Goal: Information Seeking & Learning: Learn about a topic

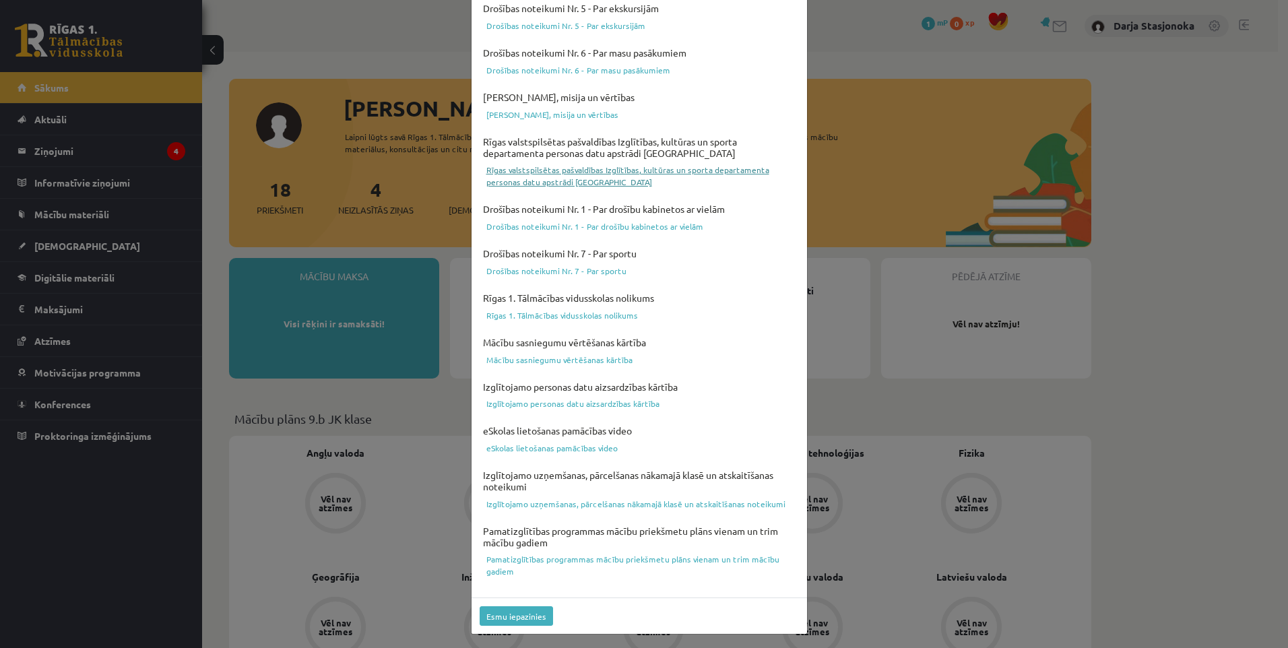
scroll to position [323, 0]
click at [507, 613] on button "Esmu iepazinies" at bounding box center [516, 616] width 73 height 20
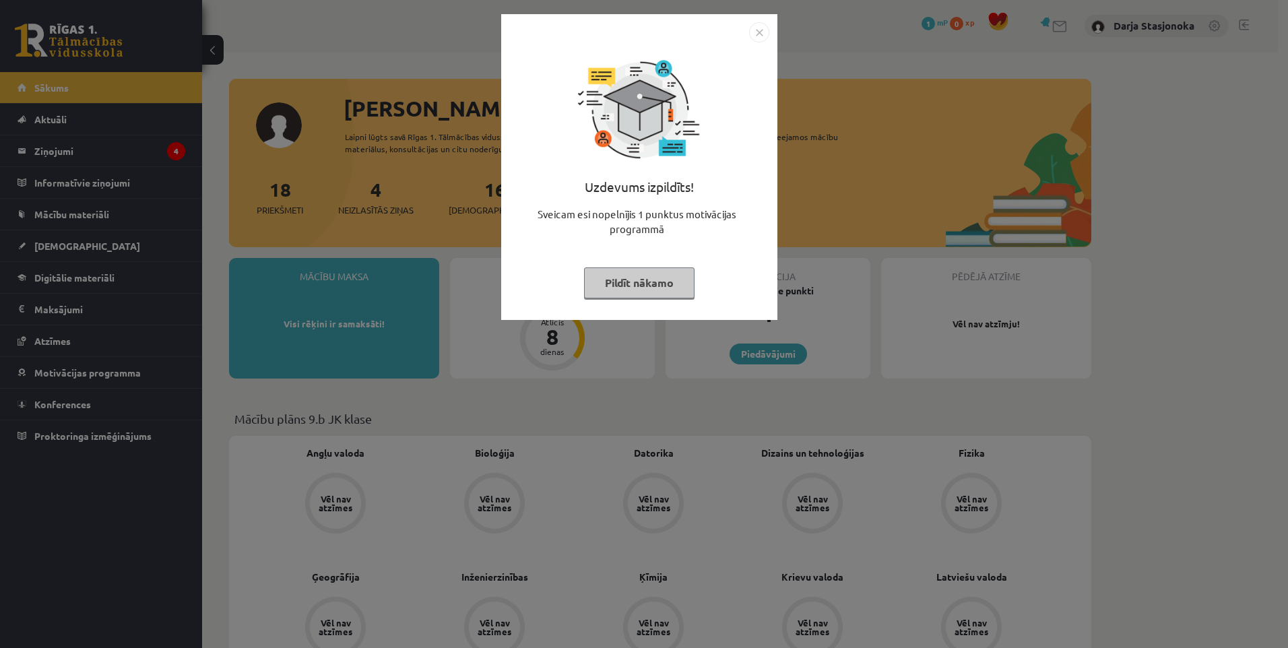
click at [641, 281] on button "Pildīt nākamo" at bounding box center [639, 282] width 110 height 31
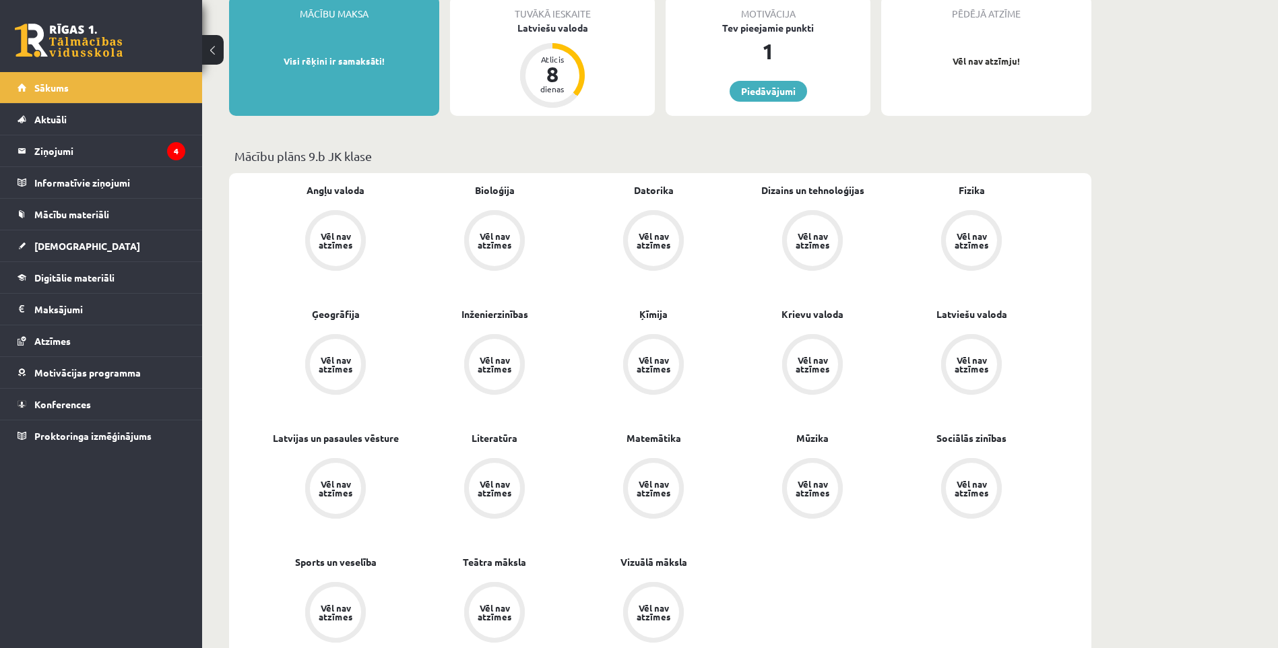
scroll to position [269, 0]
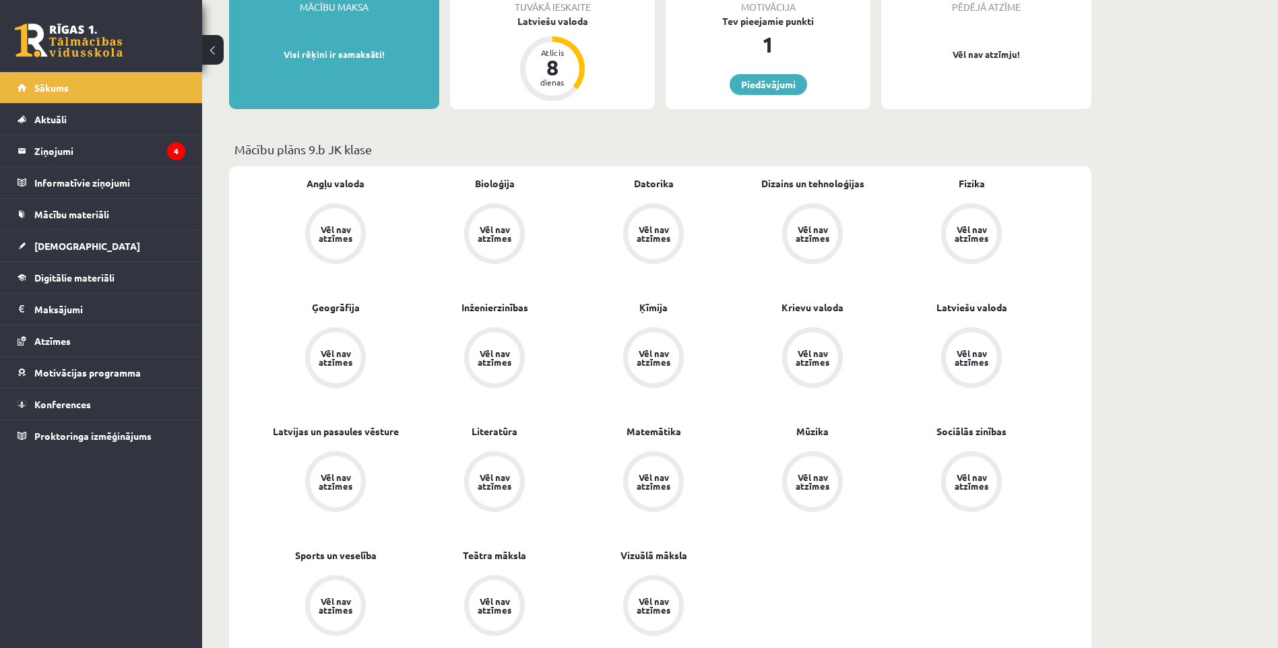
click at [965, 354] on div "Vēl nav atzīmes" at bounding box center [972, 358] width 38 height 18
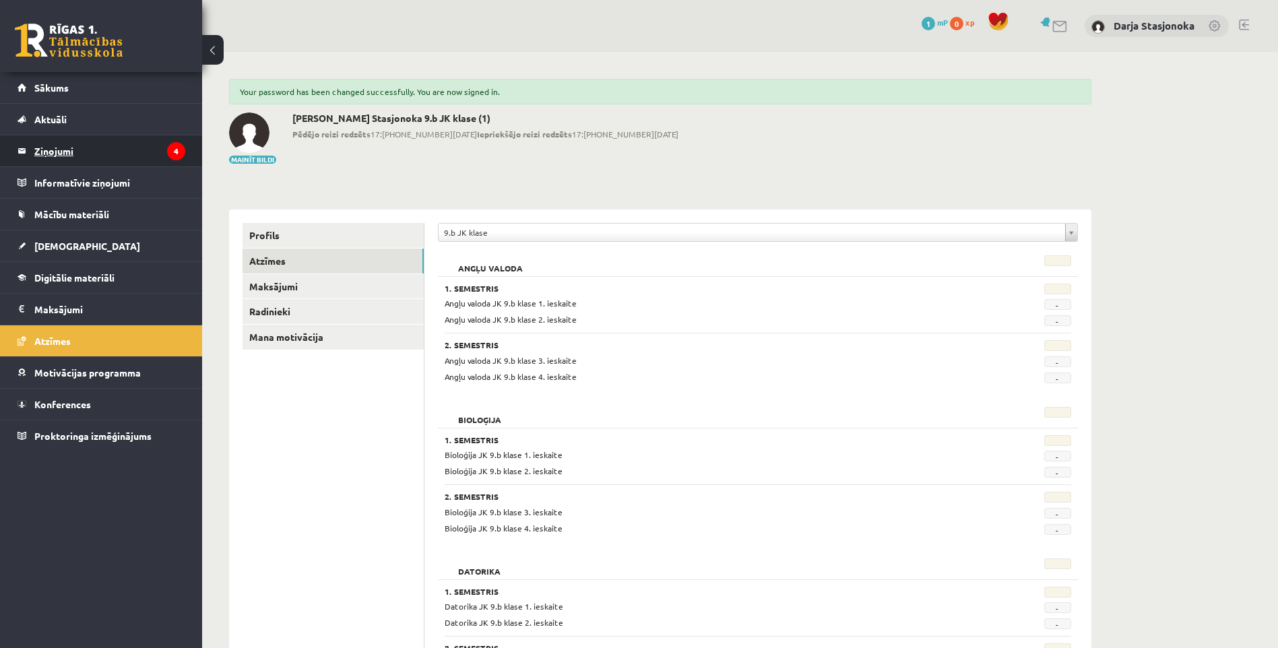
click at [69, 149] on legend "Ziņojumi 4" at bounding box center [109, 150] width 151 height 31
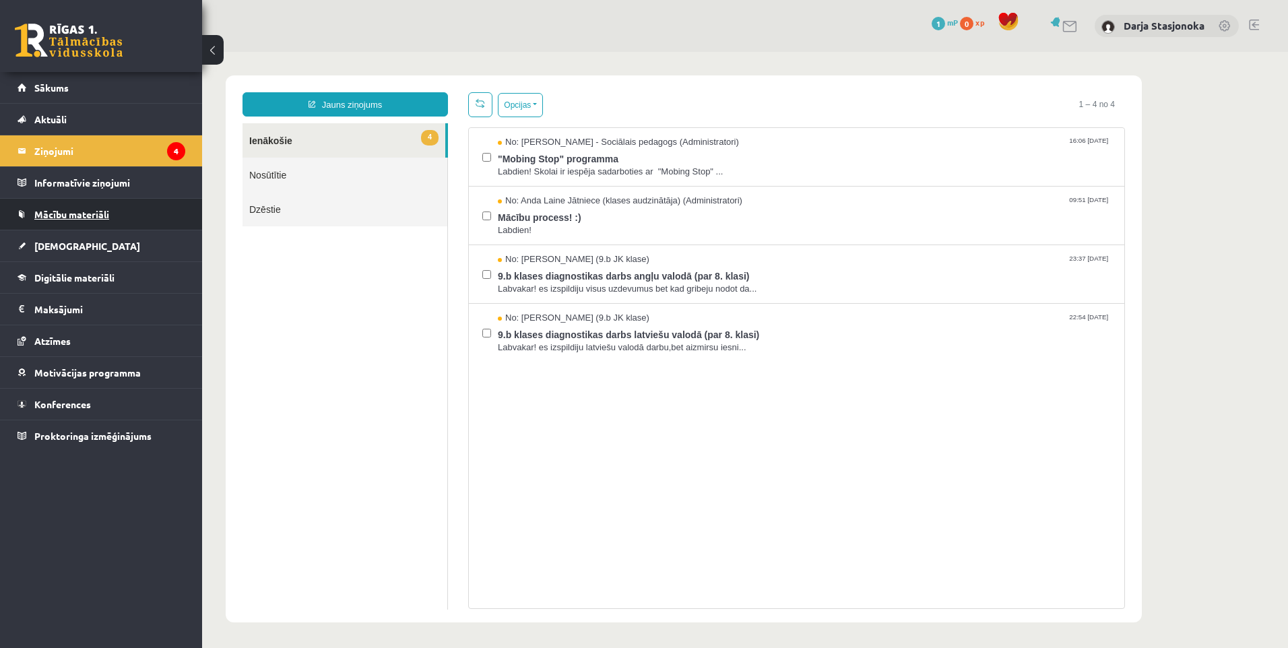
click at [70, 212] on span "Mācību materiāli" at bounding box center [71, 214] width 75 height 12
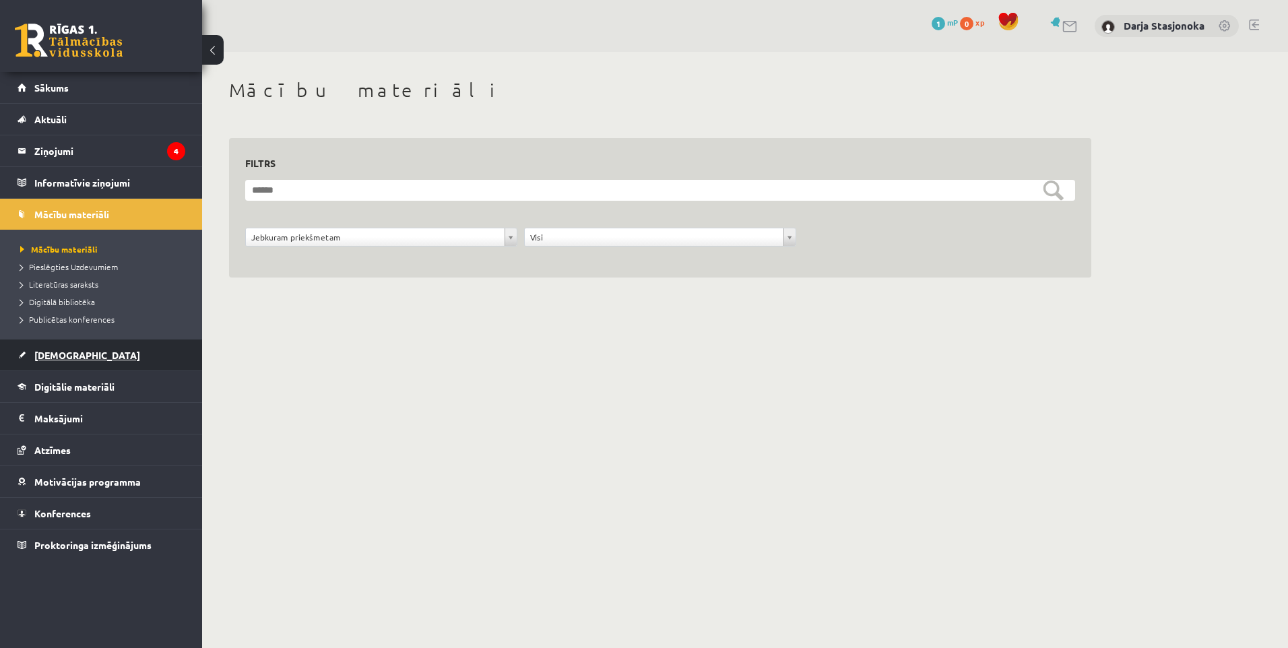
click at [65, 353] on span "[DEMOGRAPHIC_DATA]" at bounding box center [87, 355] width 106 height 12
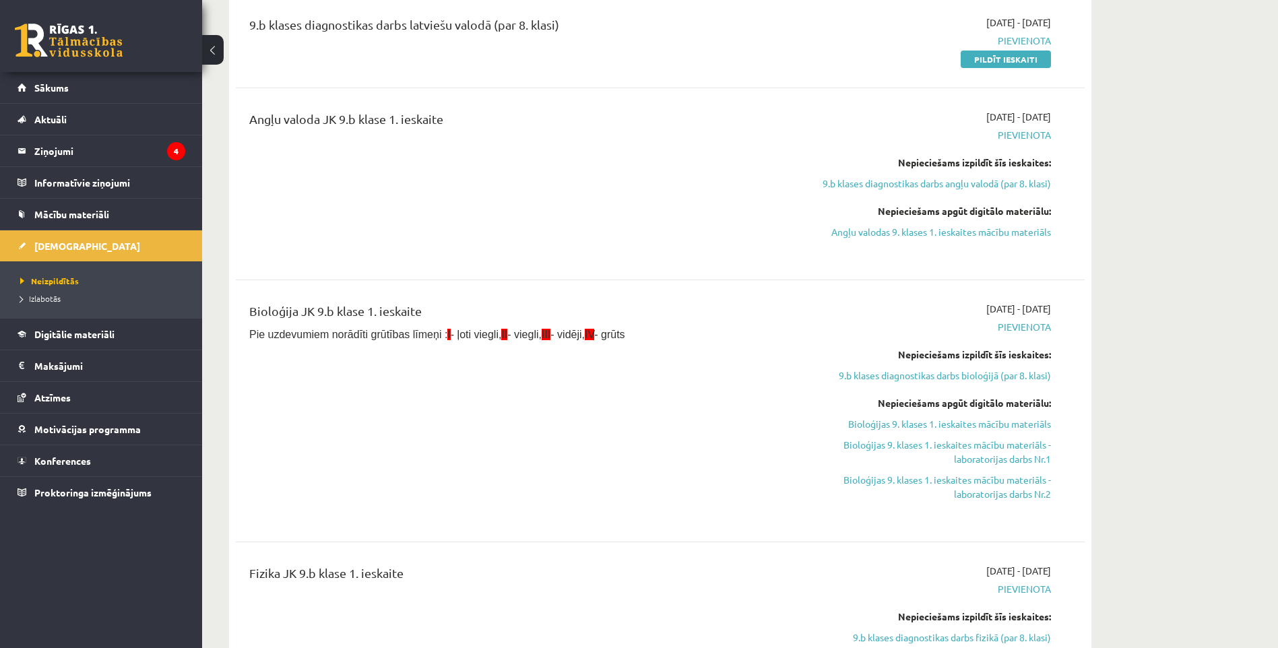
scroll to position [472, 0]
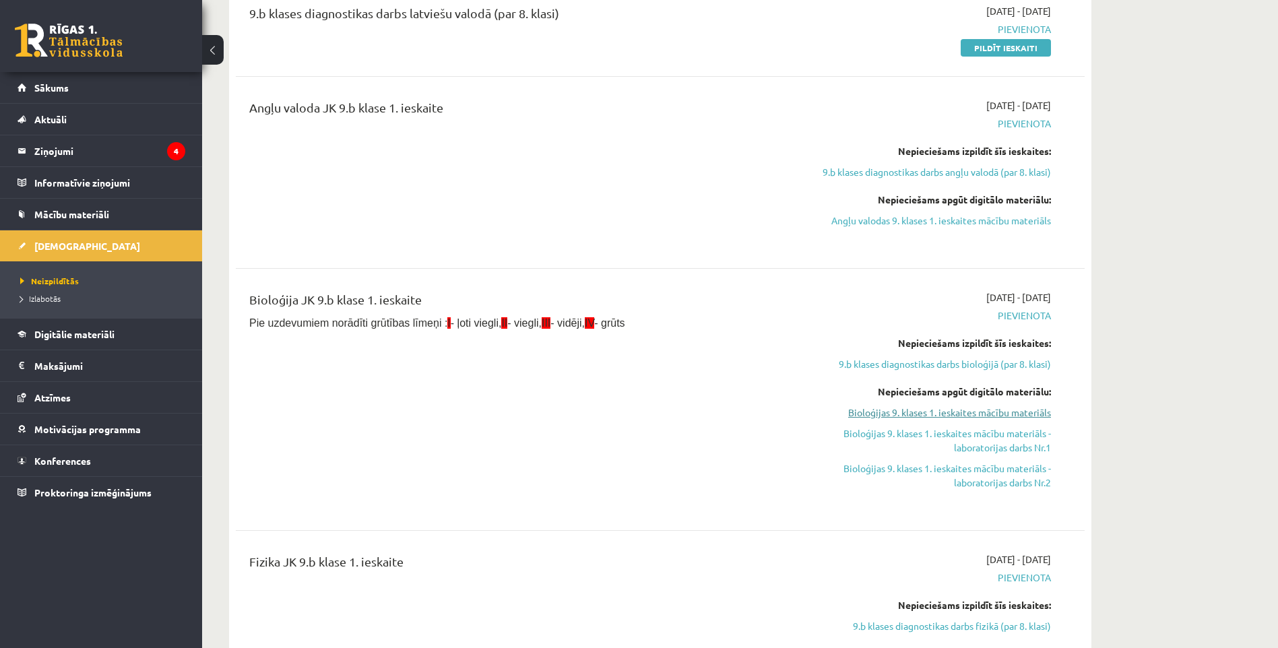
click at [963, 411] on link "Bioloģijas 9. klases 1. ieskaites mācību materiāls" at bounding box center [924, 413] width 254 height 14
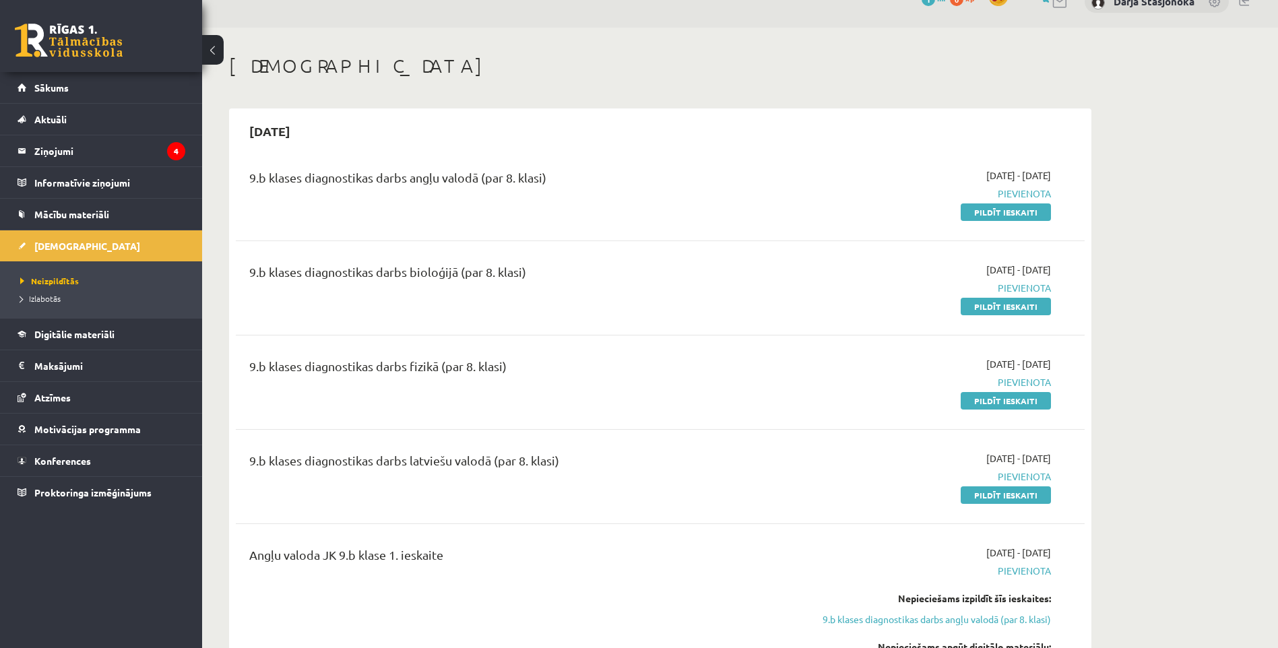
scroll to position [0, 0]
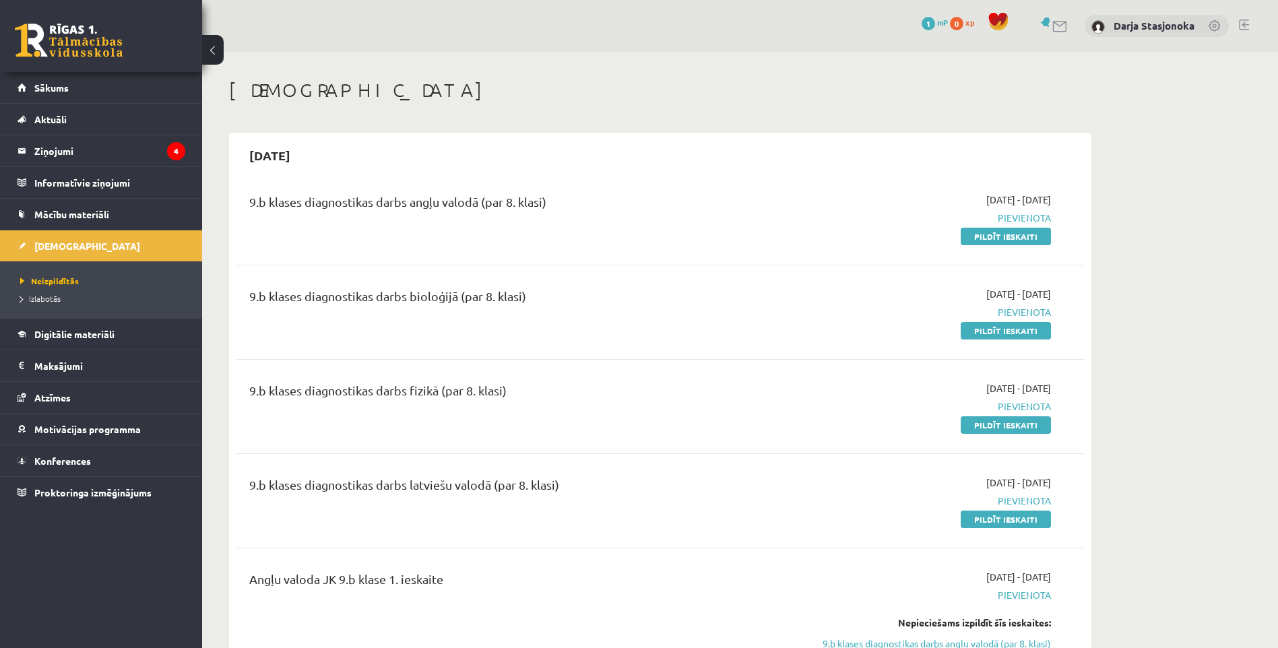
click at [1097, 26] on img at bounding box center [1097, 26] width 13 height 13
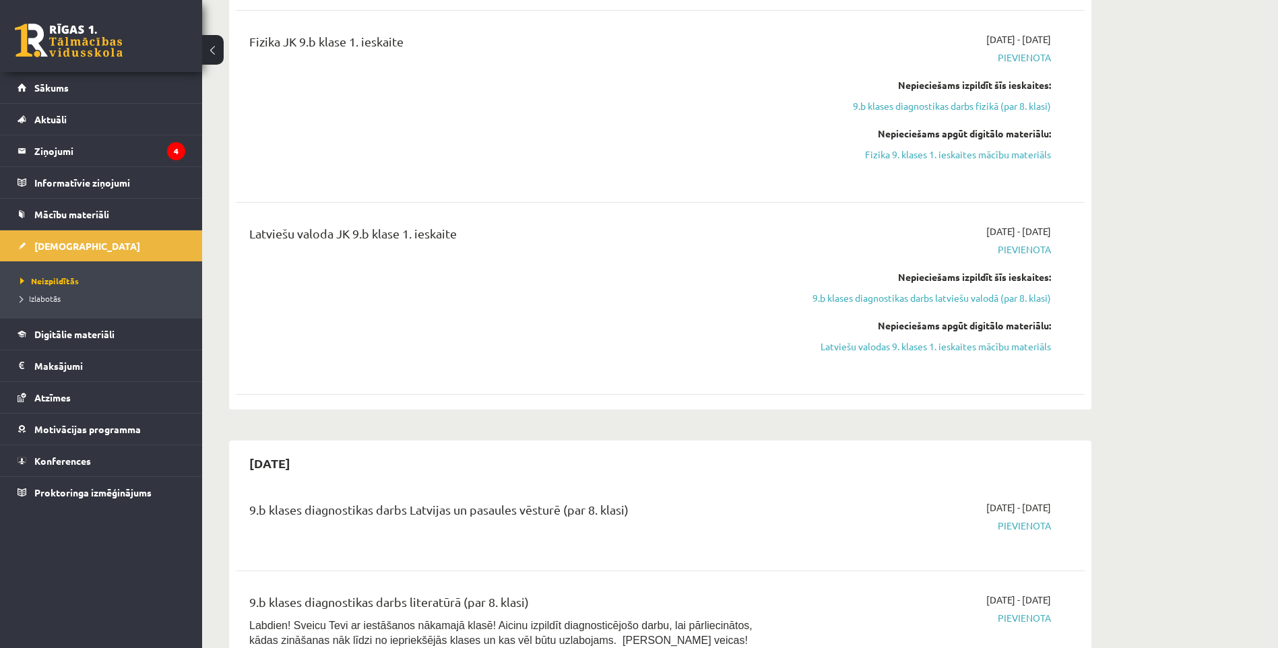
scroll to position [1011, 0]
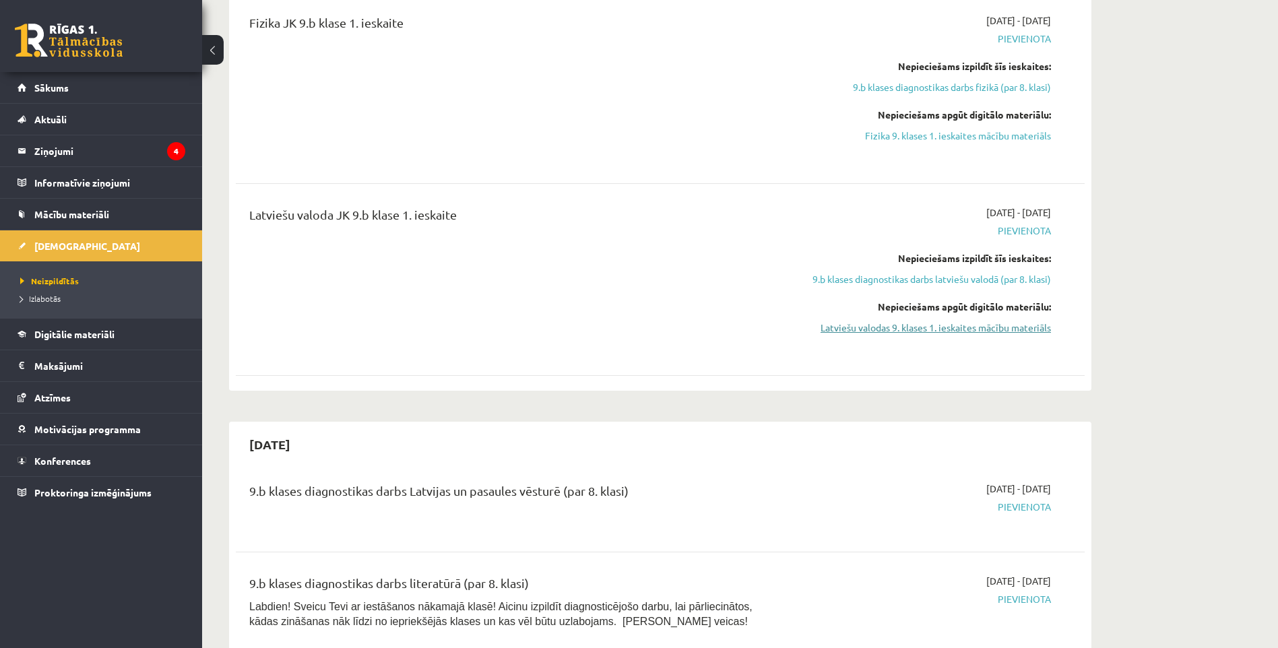
click at [953, 328] on link "Latviešu valodas 9. klases 1. ieskaites mācību materiāls" at bounding box center [924, 328] width 254 height 14
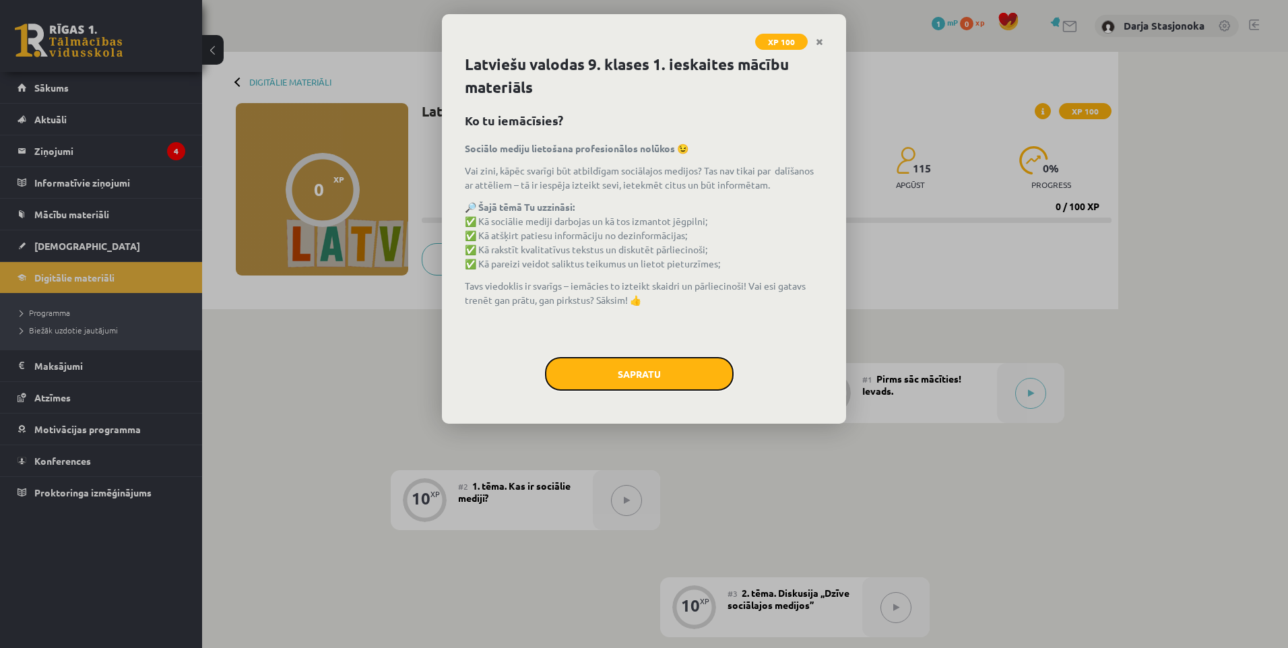
click at [646, 372] on button "Sapratu" at bounding box center [639, 374] width 189 height 34
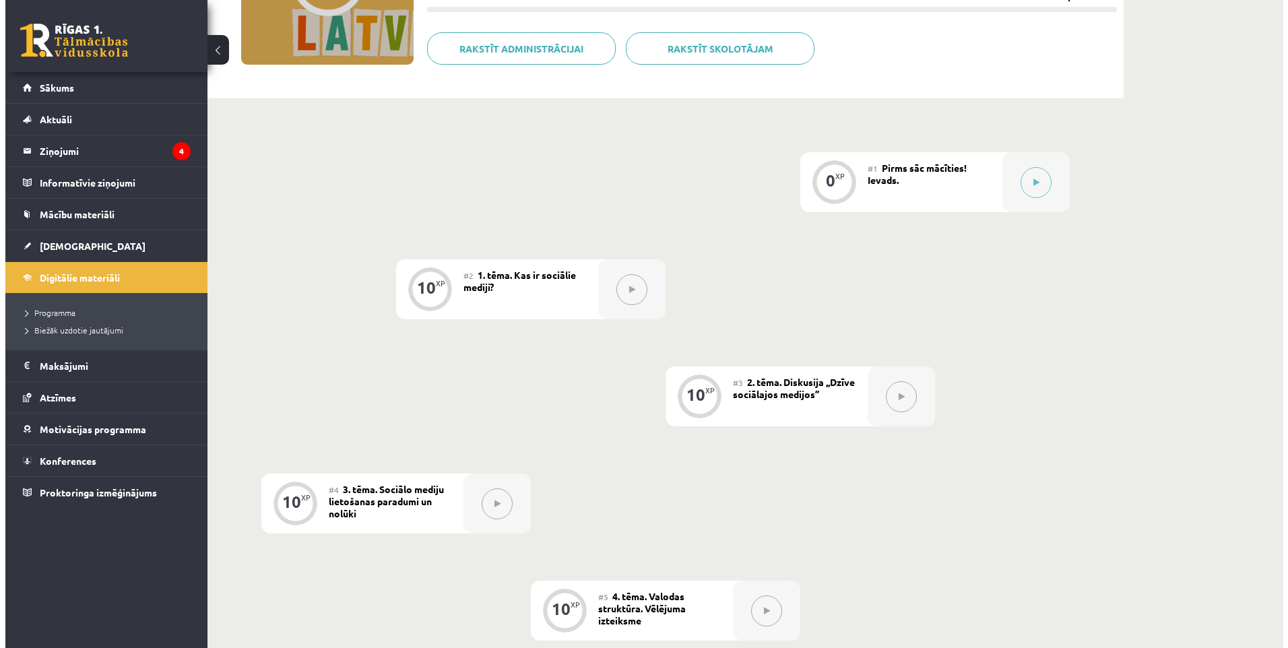
scroll to position [269, 0]
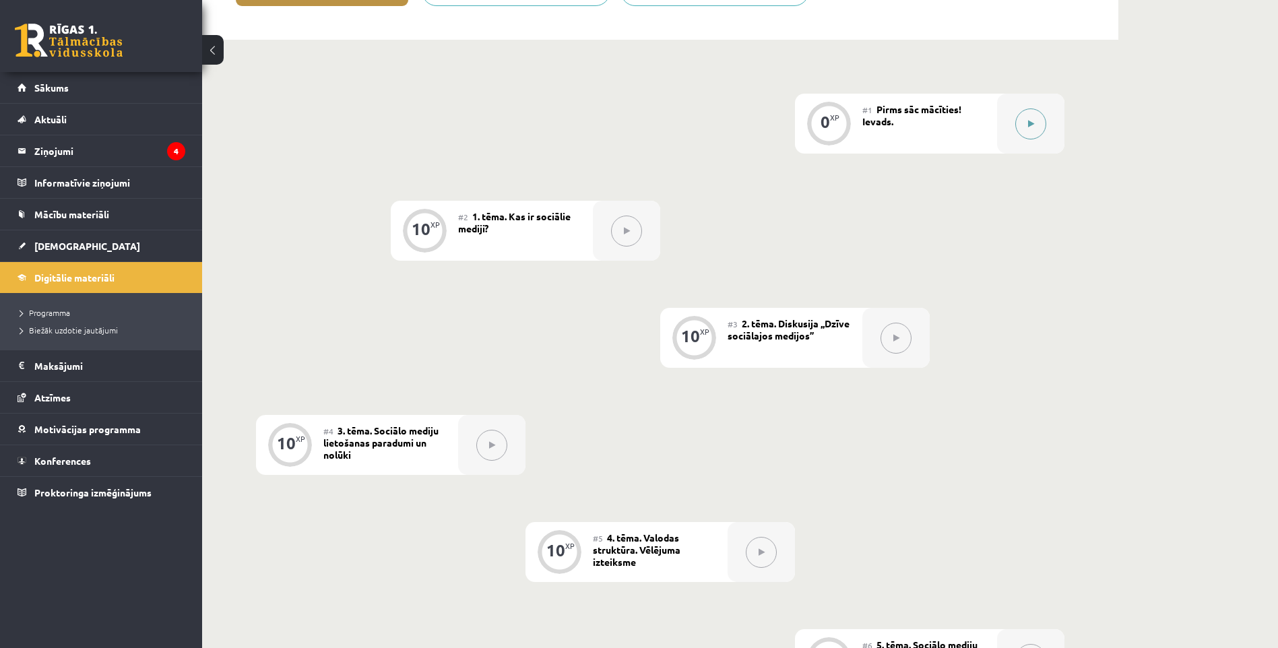
click at [1033, 121] on icon at bounding box center [1031, 124] width 6 height 8
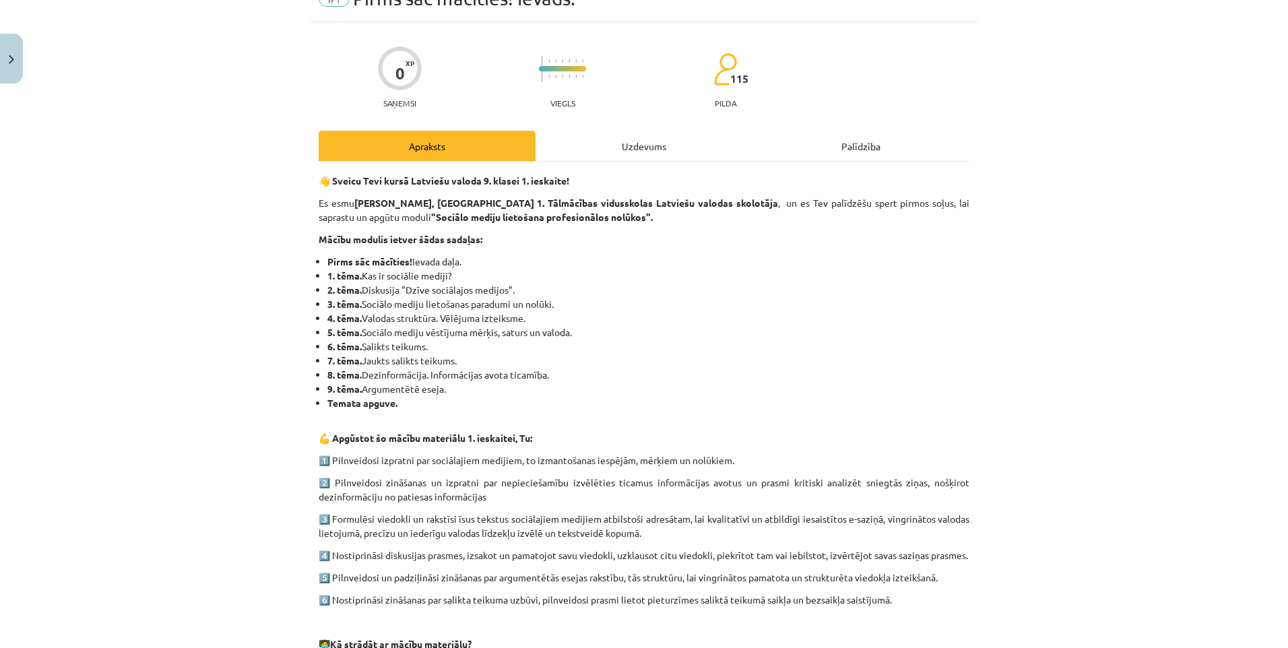
scroll to position [0, 0]
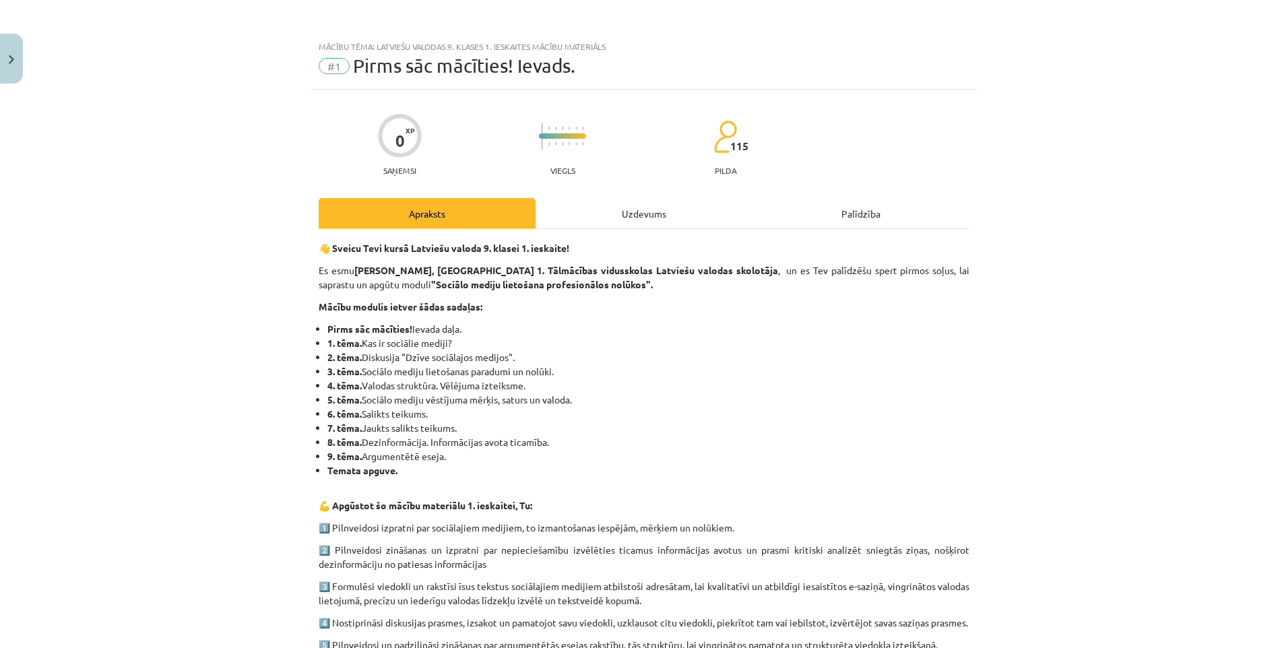
click at [635, 212] on div "Uzdevums" at bounding box center [644, 213] width 217 height 30
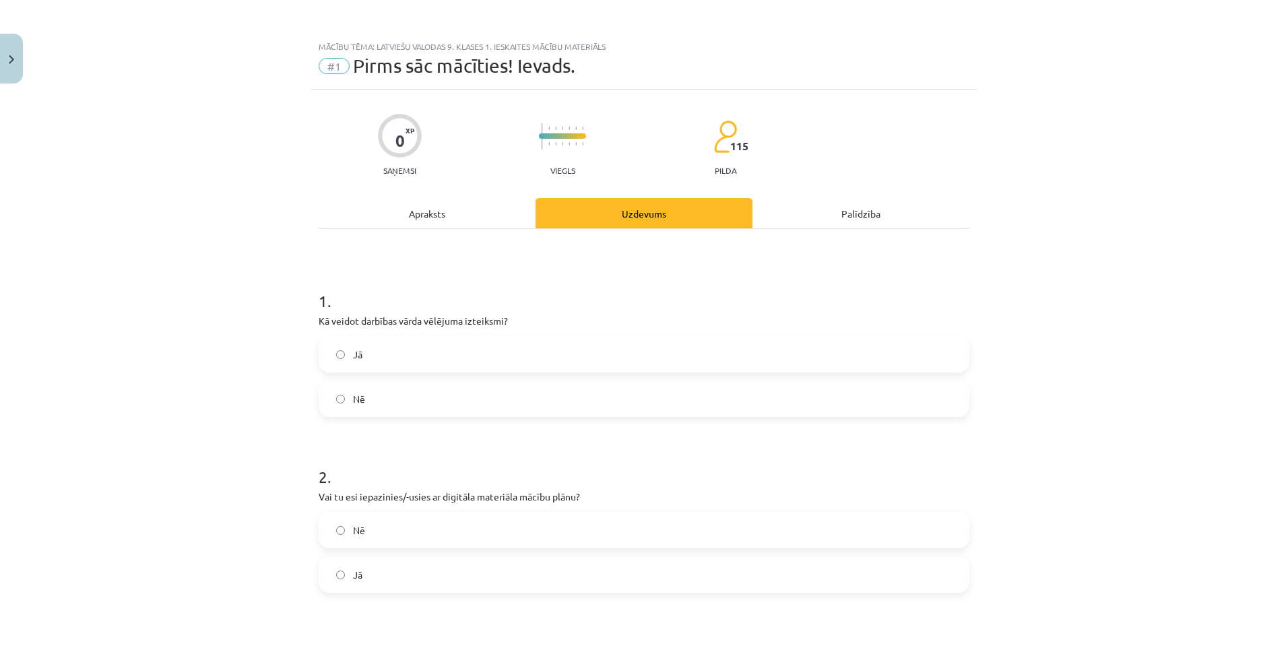
click at [856, 208] on div "Palīdzība" at bounding box center [861, 213] width 217 height 30
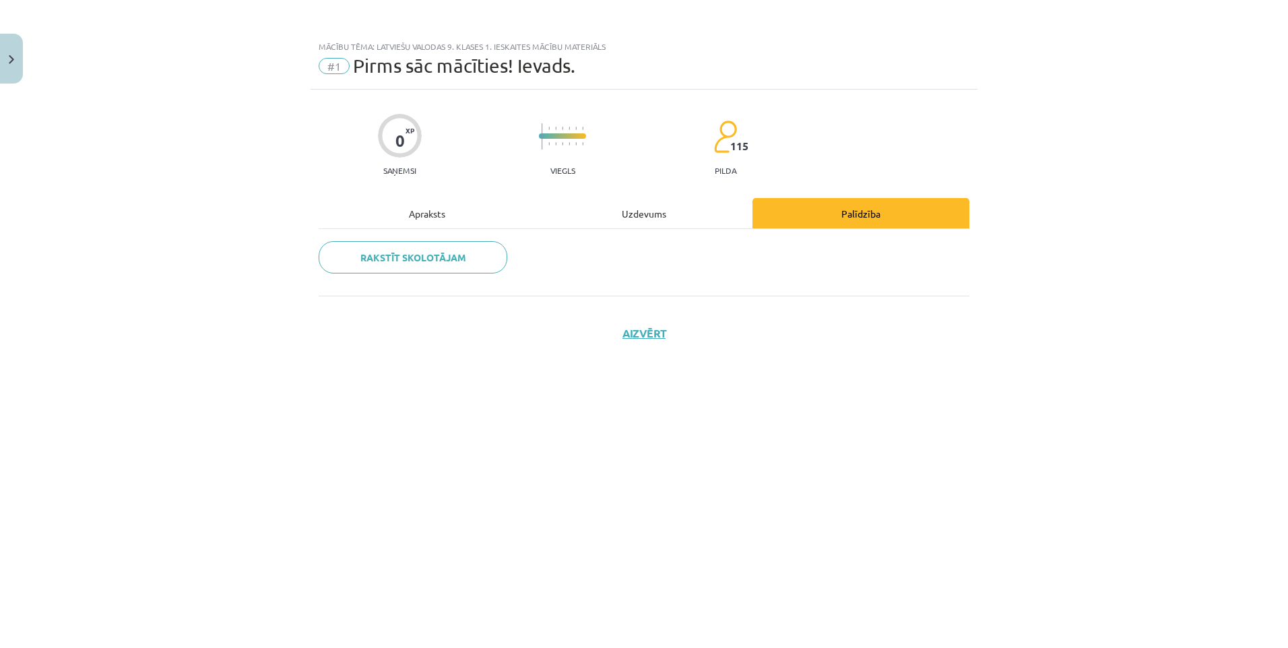
click at [637, 212] on div "Uzdevums" at bounding box center [644, 213] width 217 height 30
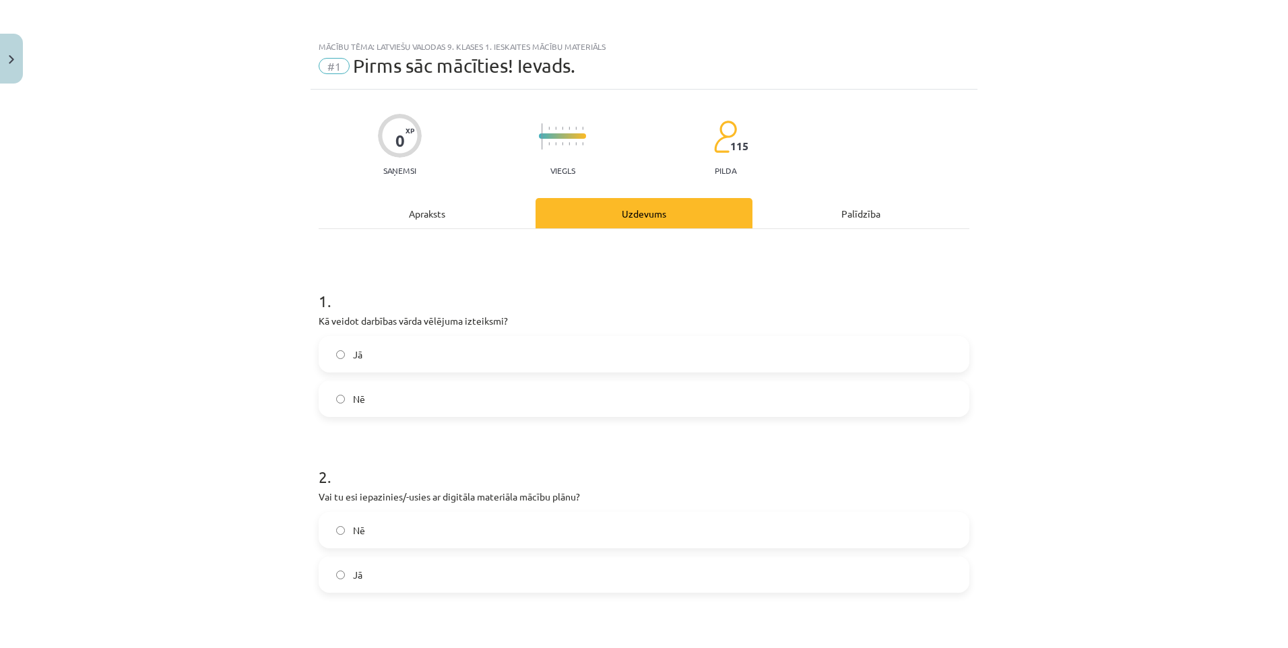
click at [420, 208] on div "Apraksts" at bounding box center [427, 213] width 217 height 30
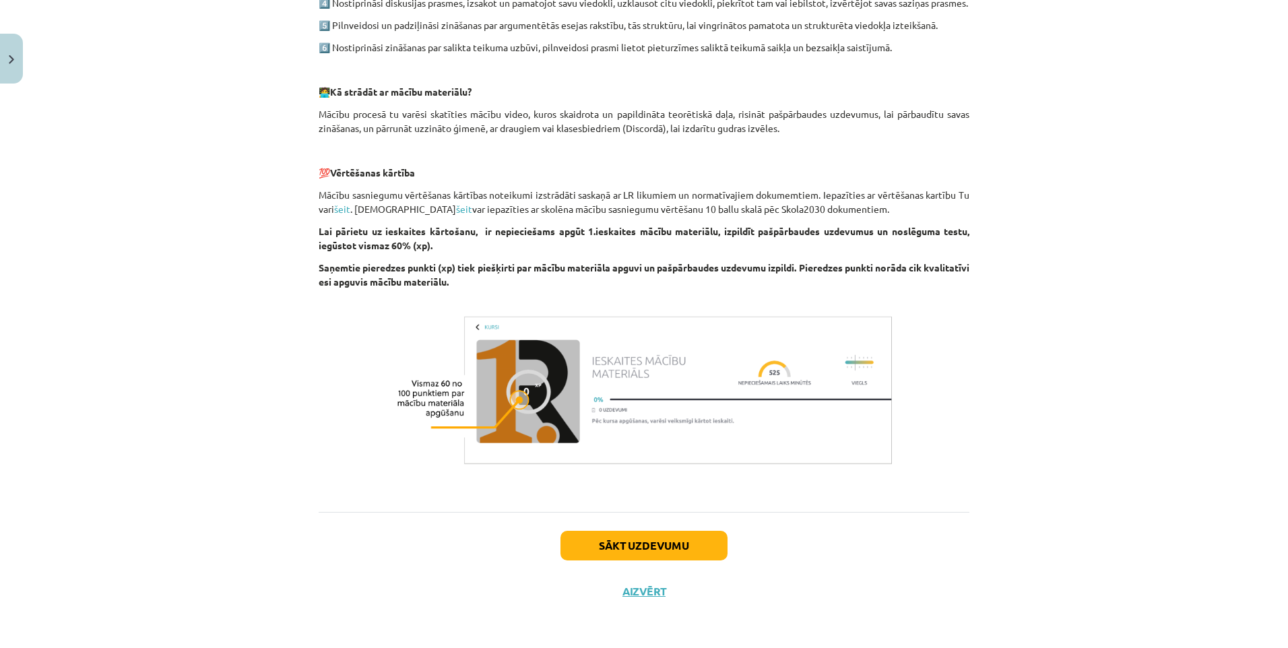
scroll to position [634, 0]
click at [628, 542] on button "Sākt uzdevumu" at bounding box center [644, 546] width 167 height 30
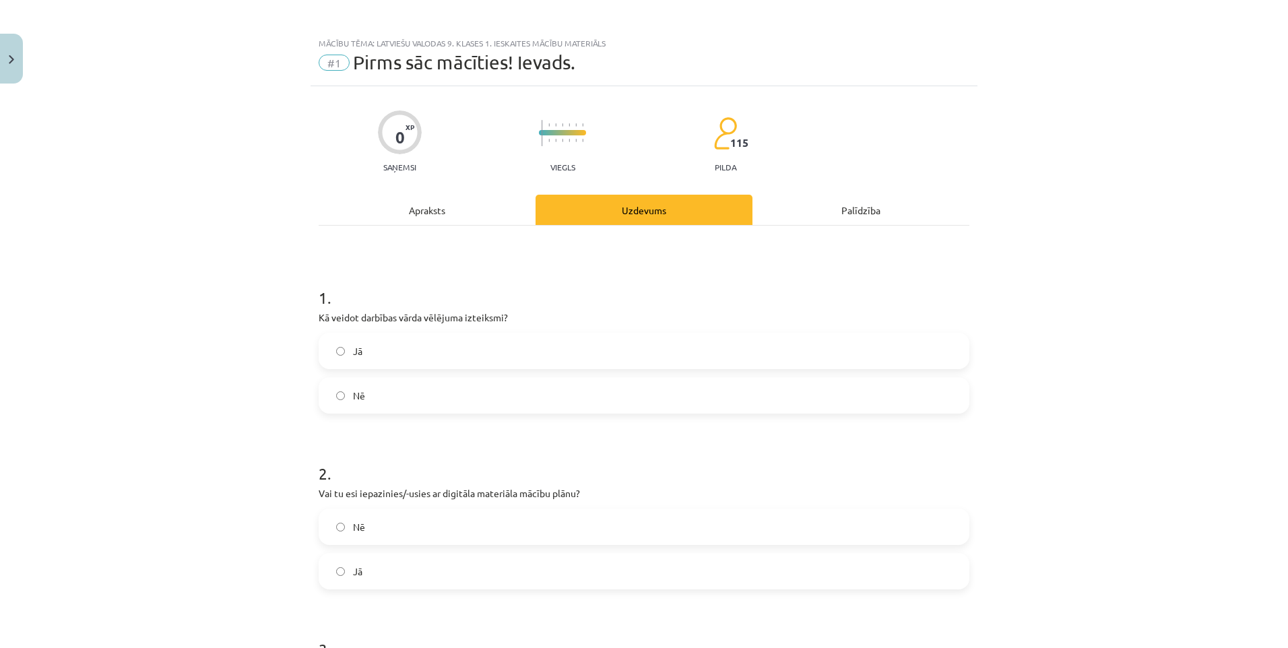
scroll to position [0, 0]
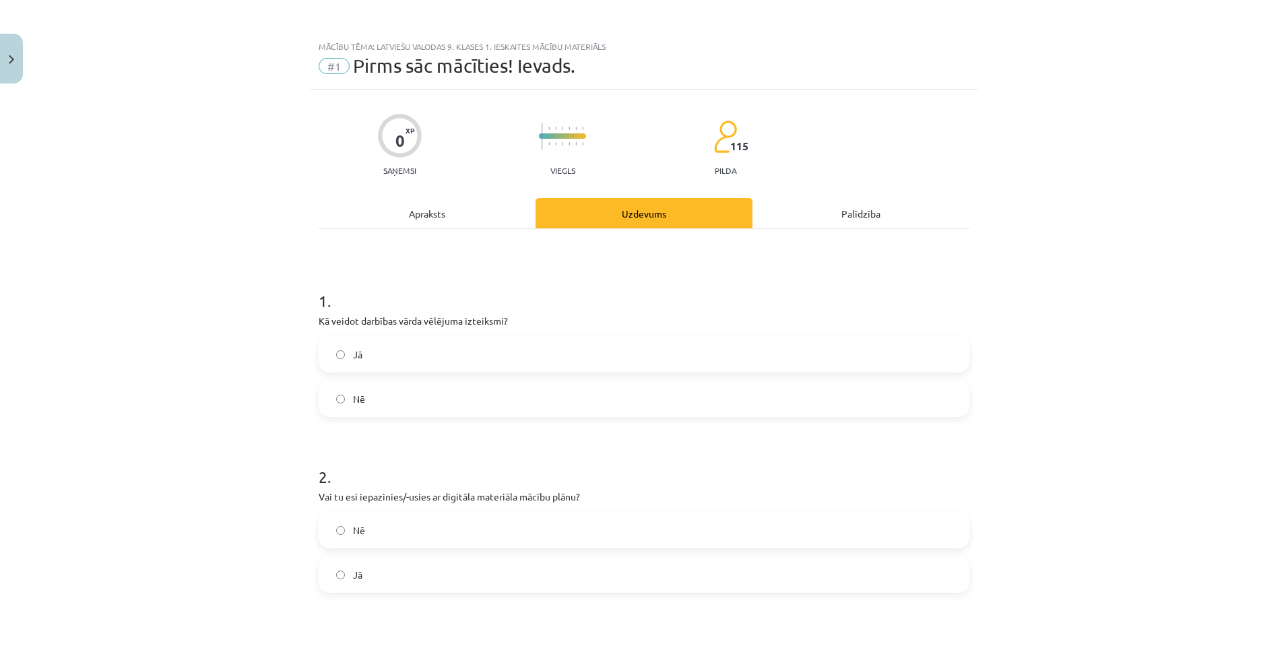
click at [413, 212] on div "Apraksts" at bounding box center [427, 213] width 217 height 30
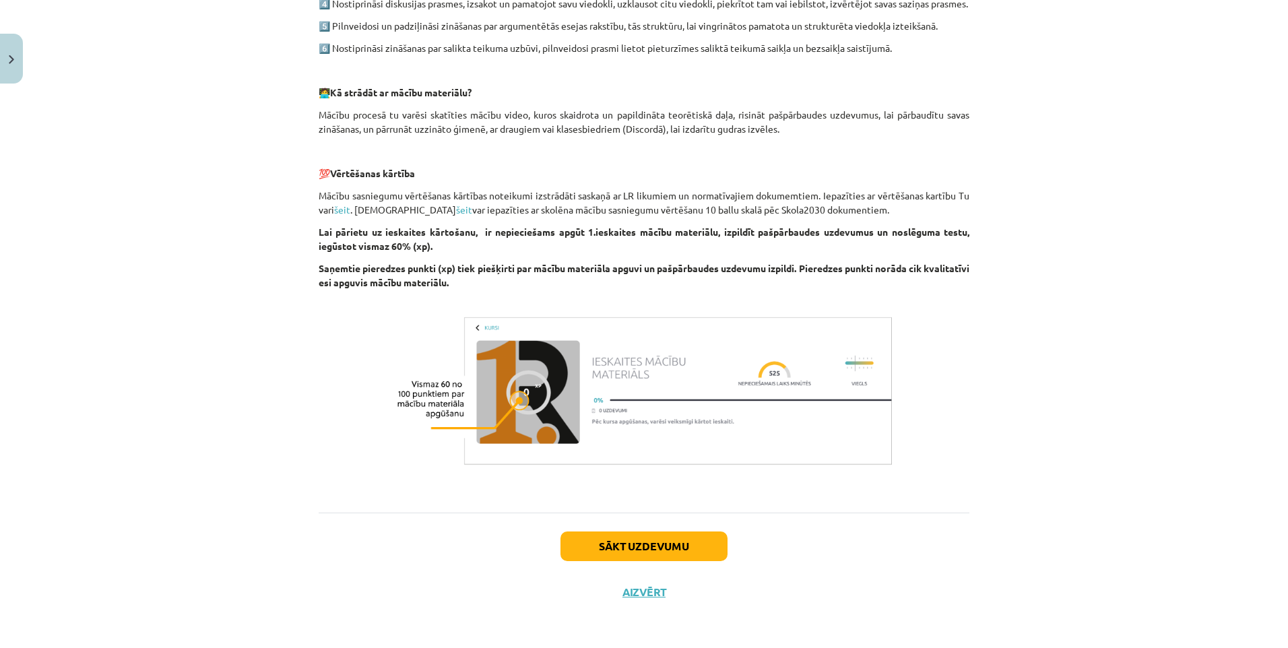
scroll to position [634, 0]
click at [643, 546] on button "Sākt uzdevumu" at bounding box center [644, 546] width 167 height 30
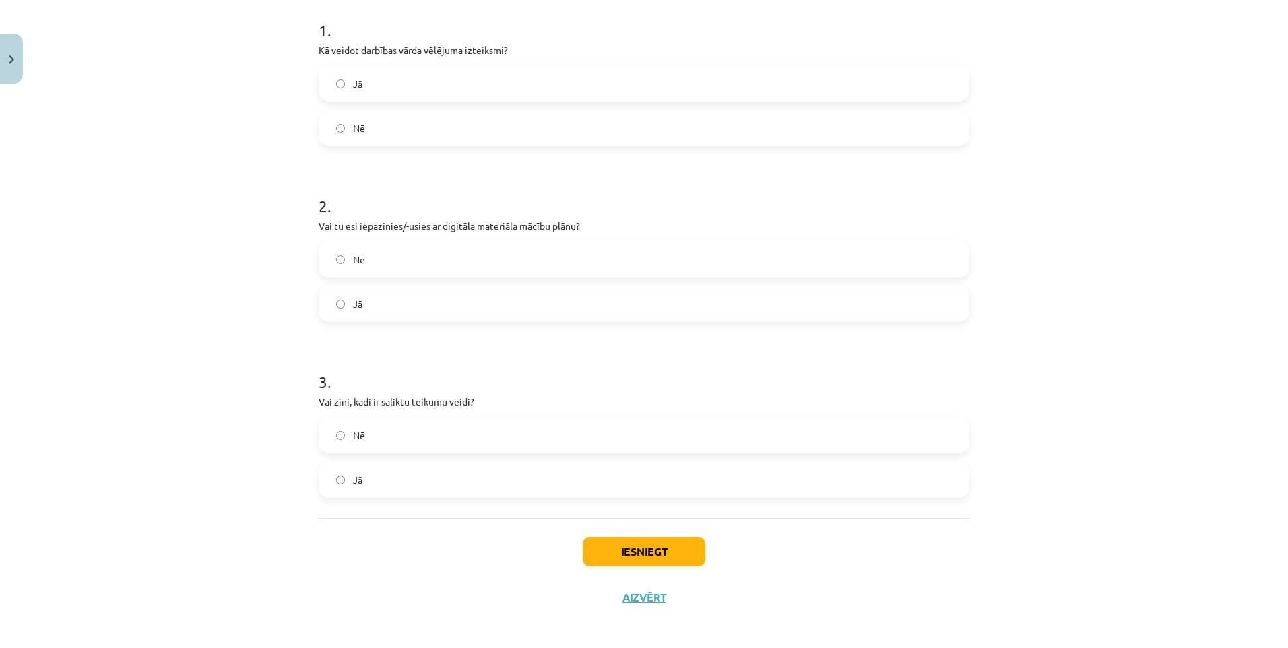
scroll to position [277, 0]
click at [637, 541] on button "Iesniegt" at bounding box center [644, 546] width 123 height 30
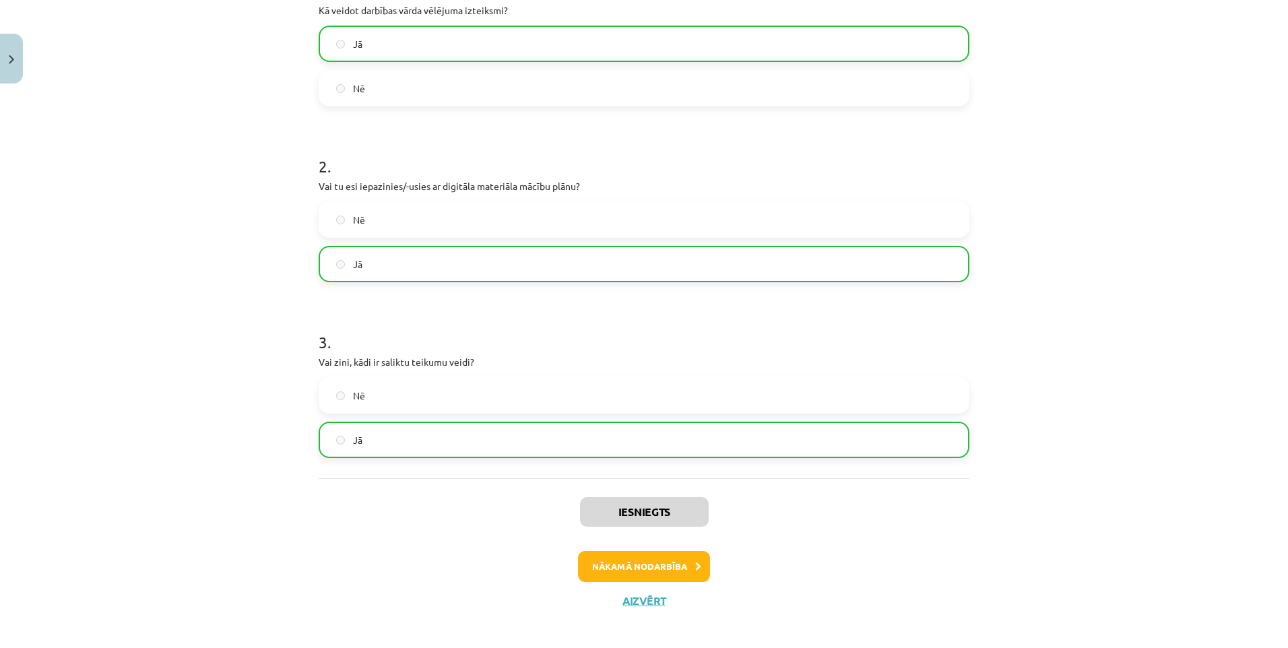
scroll to position [320, 0]
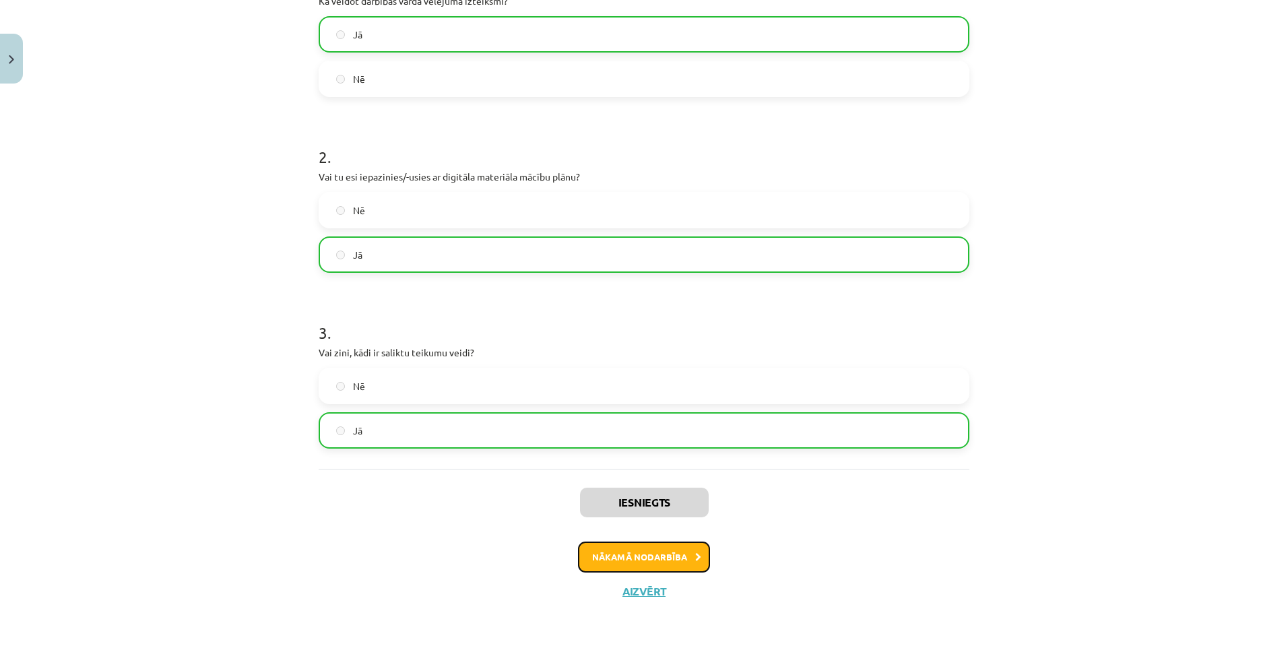
click at [640, 554] on button "Nākamā nodarbība" at bounding box center [644, 557] width 132 height 31
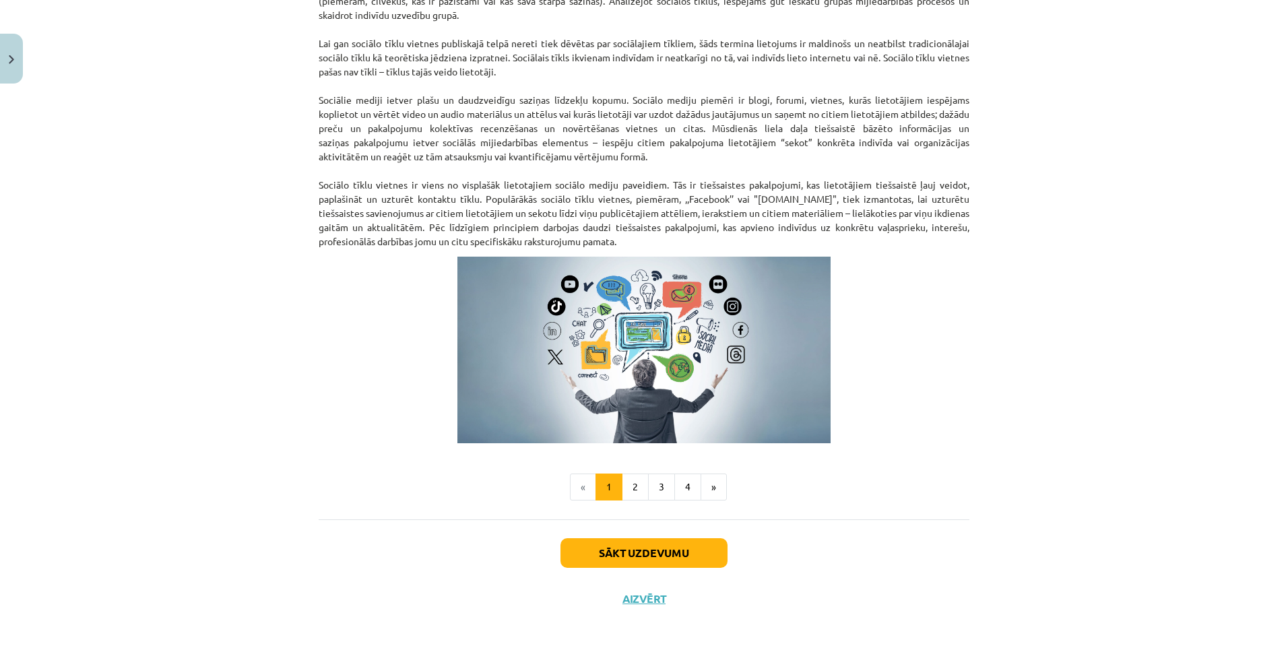
scroll to position [741, 0]
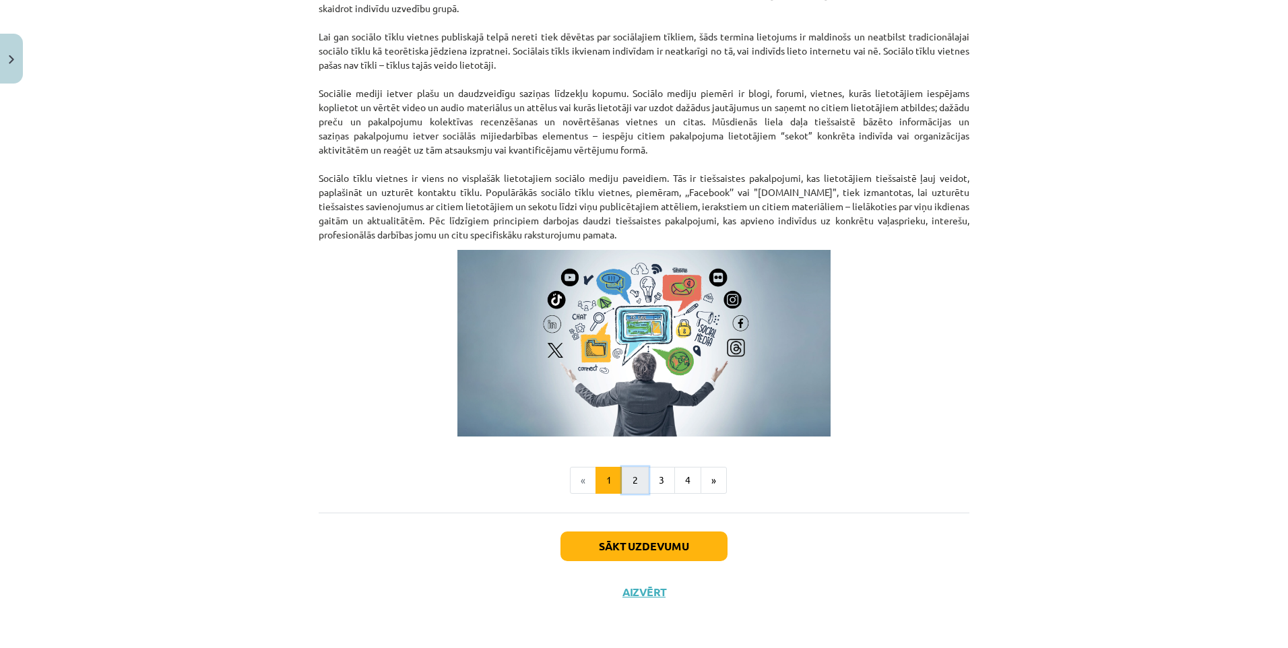
click at [629, 478] on button "2" at bounding box center [635, 480] width 27 height 27
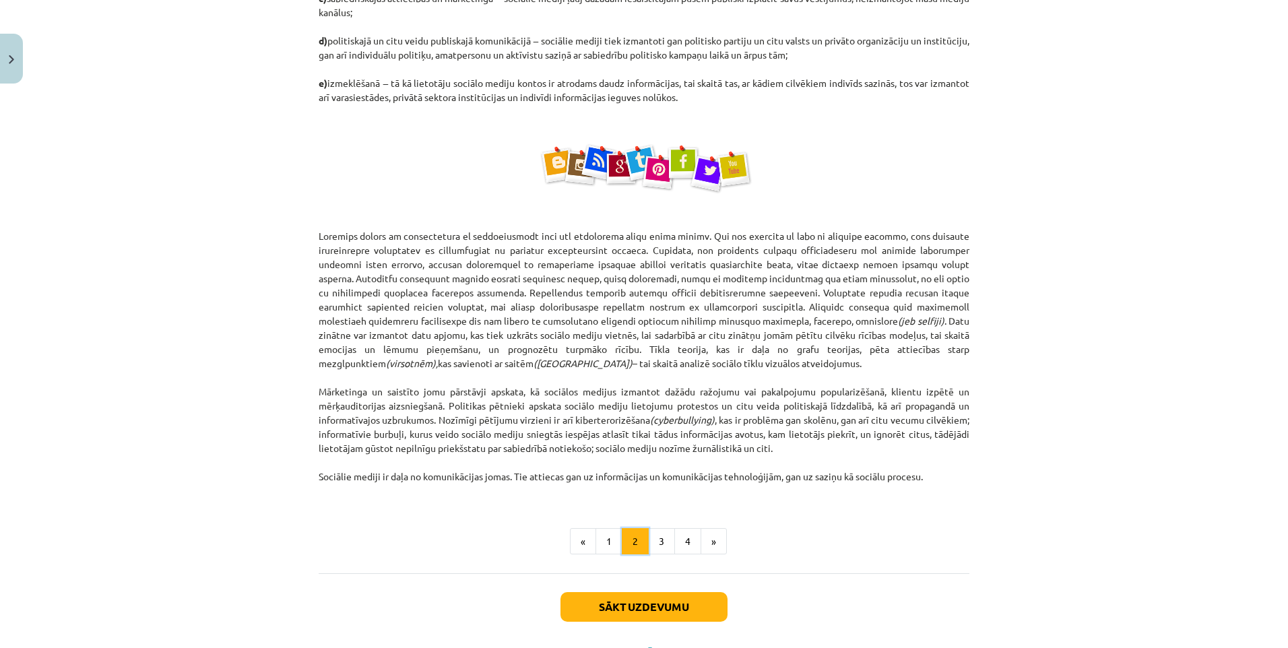
scroll to position [645, 0]
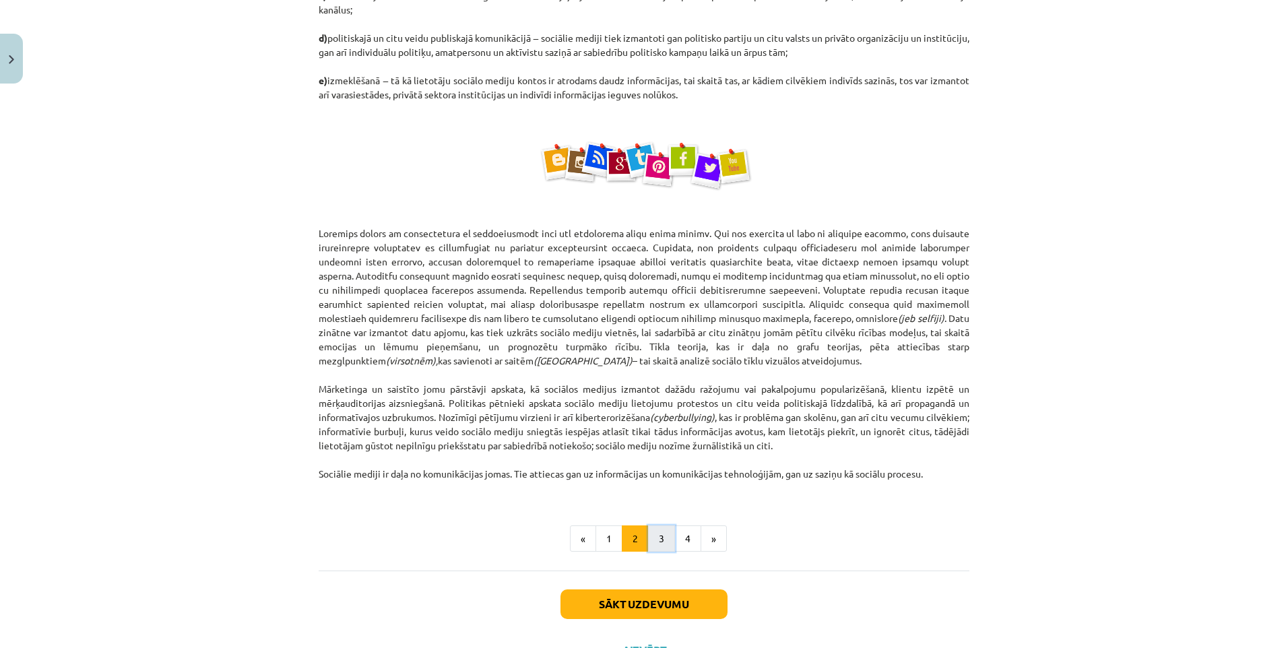
click at [655, 539] on button "3" at bounding box center [661, 538] width 27 height 27
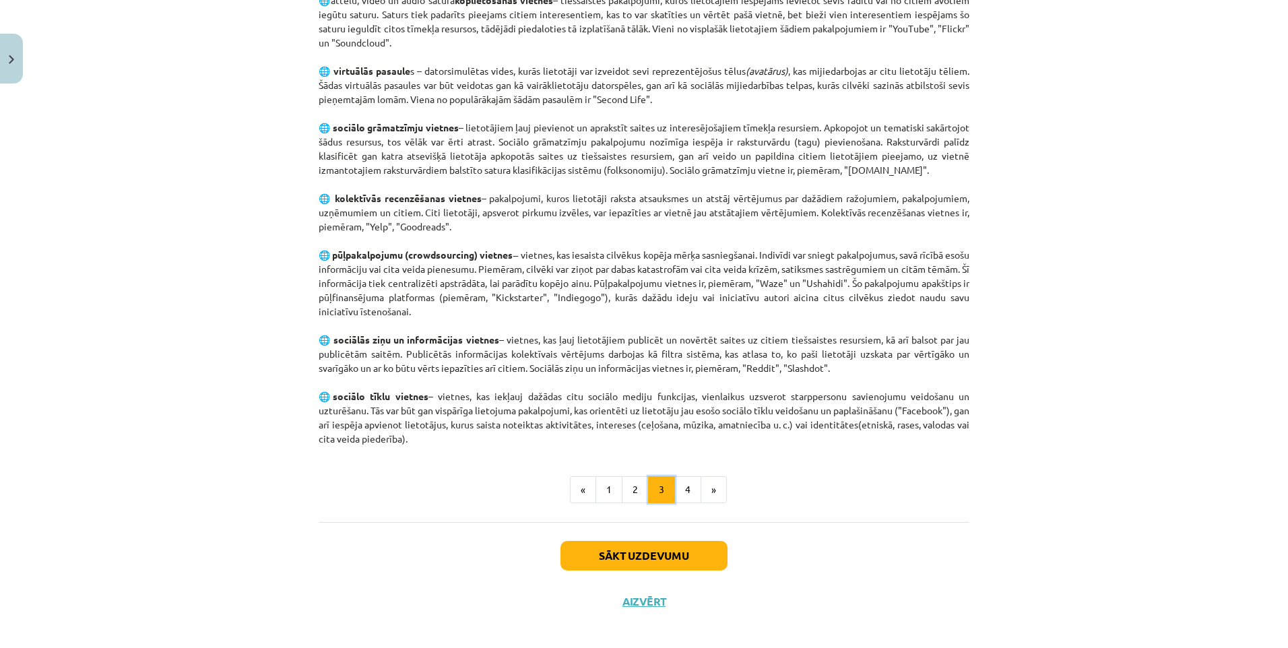
scroll to position [763, 0]
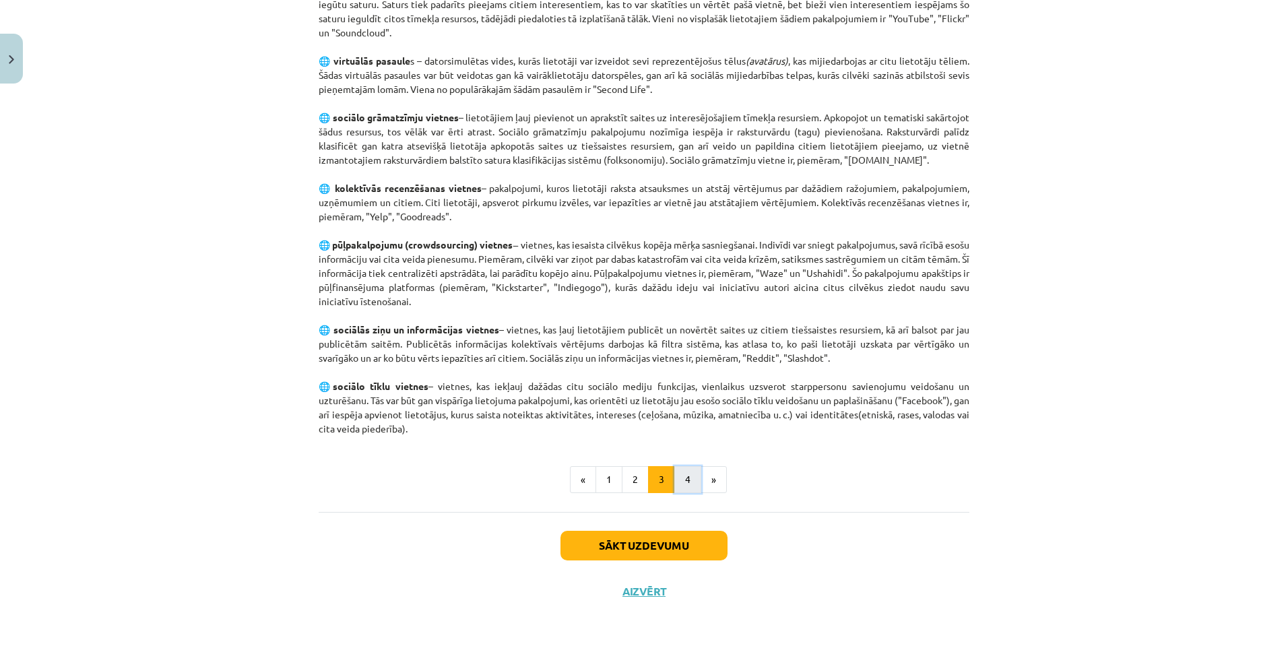
click at [679, 481] on button "4" at bounding box center [687, 479] width 27 height 27
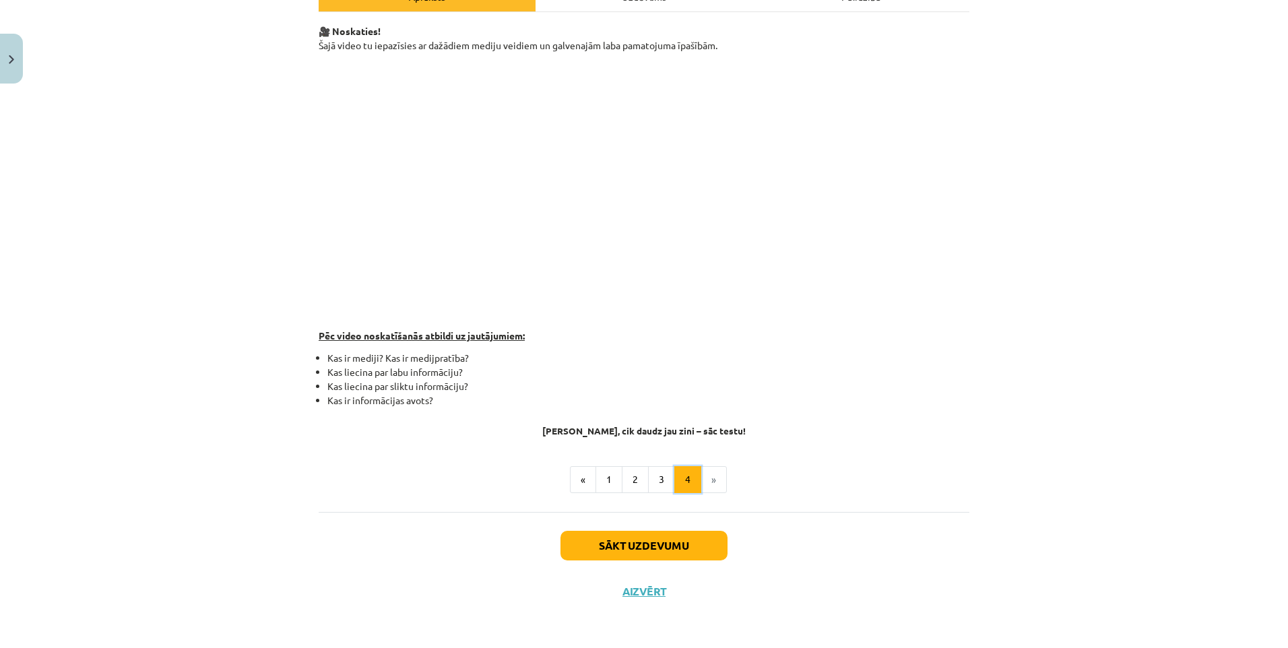
scroll to position [218, 0]
click at [635, 546] on button "Sākt uzdevumu" at bounding box center [644, 546] width 167 height 30
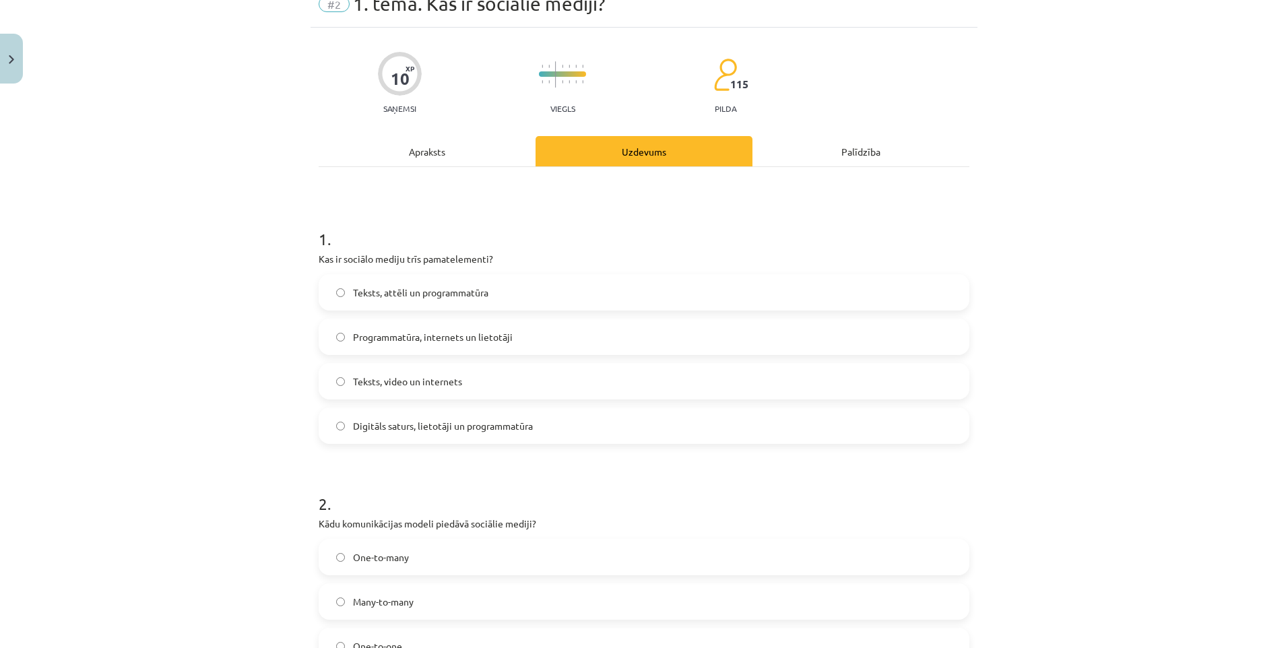
scroll to position [34, 0]
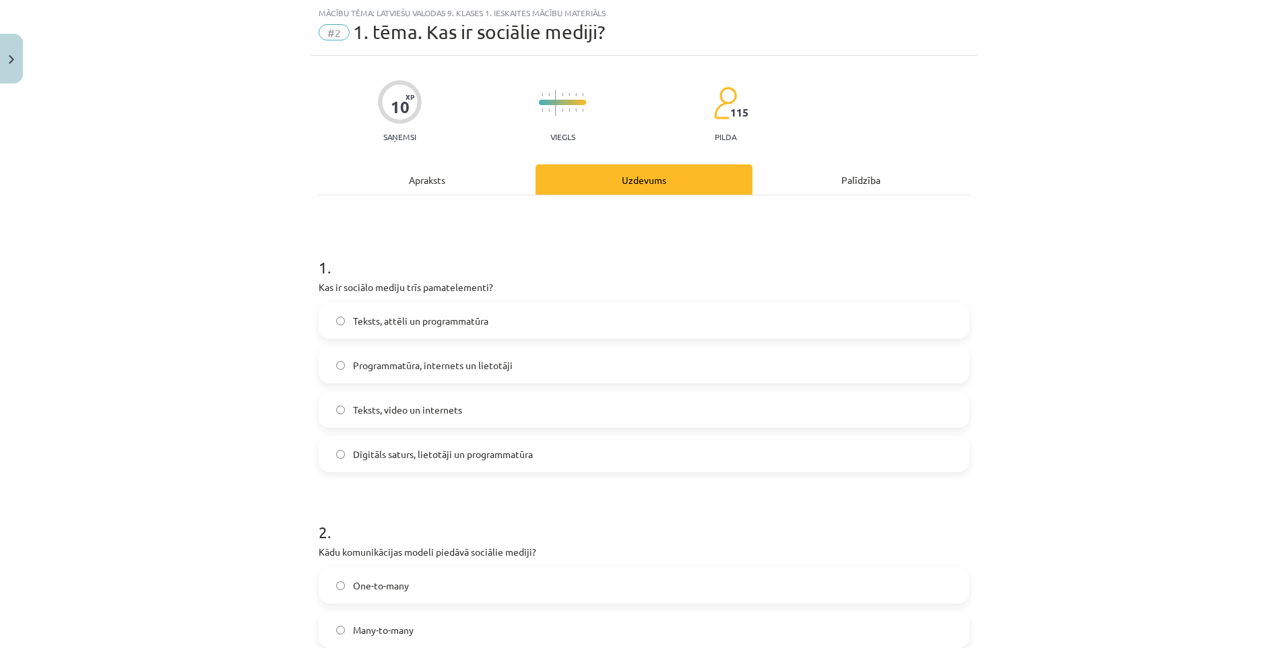
click at [424, 179] on div "Apraksts" at bounding box center [427, 179] width 217 height 30
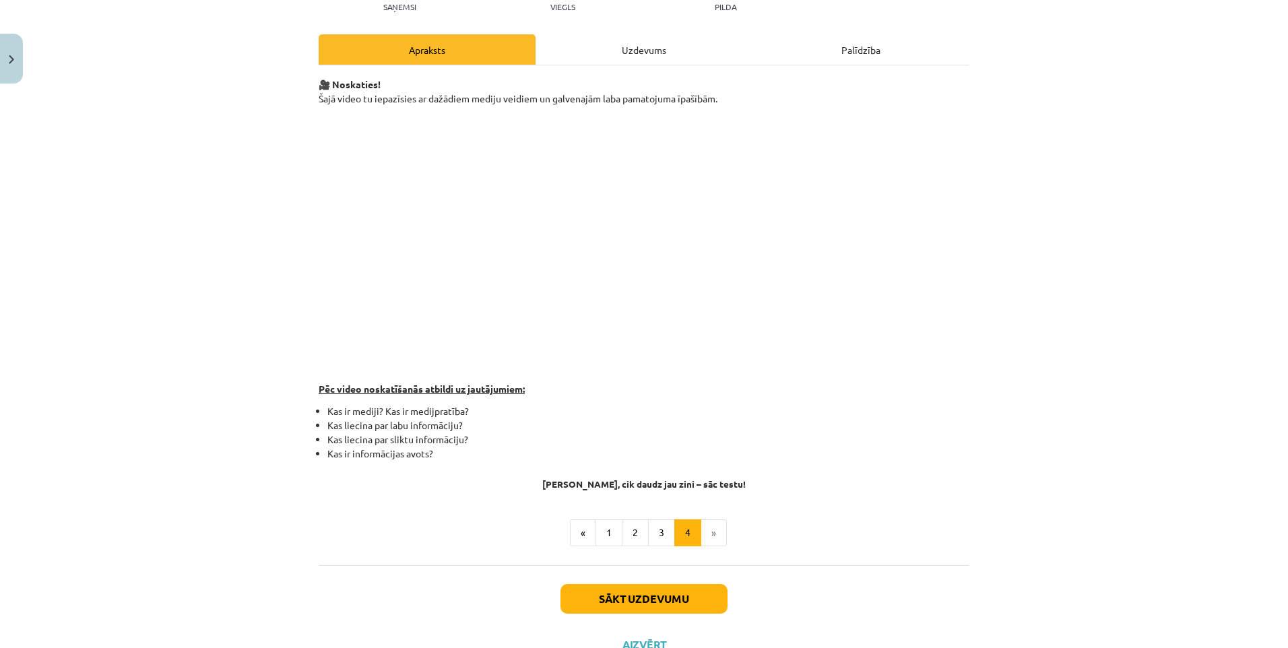
scroll to position [218, 0]
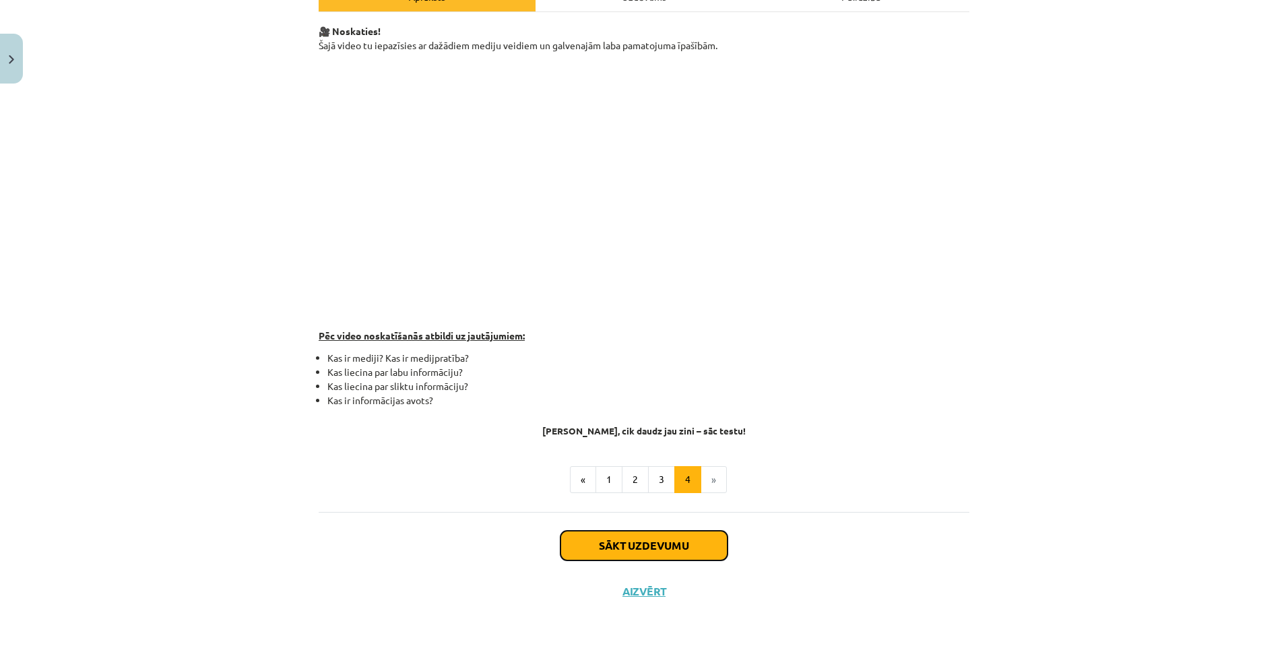
click at [627, 547] on button "Sākt uzdevumu" at bounding box center [644, 546] width 167 height 30
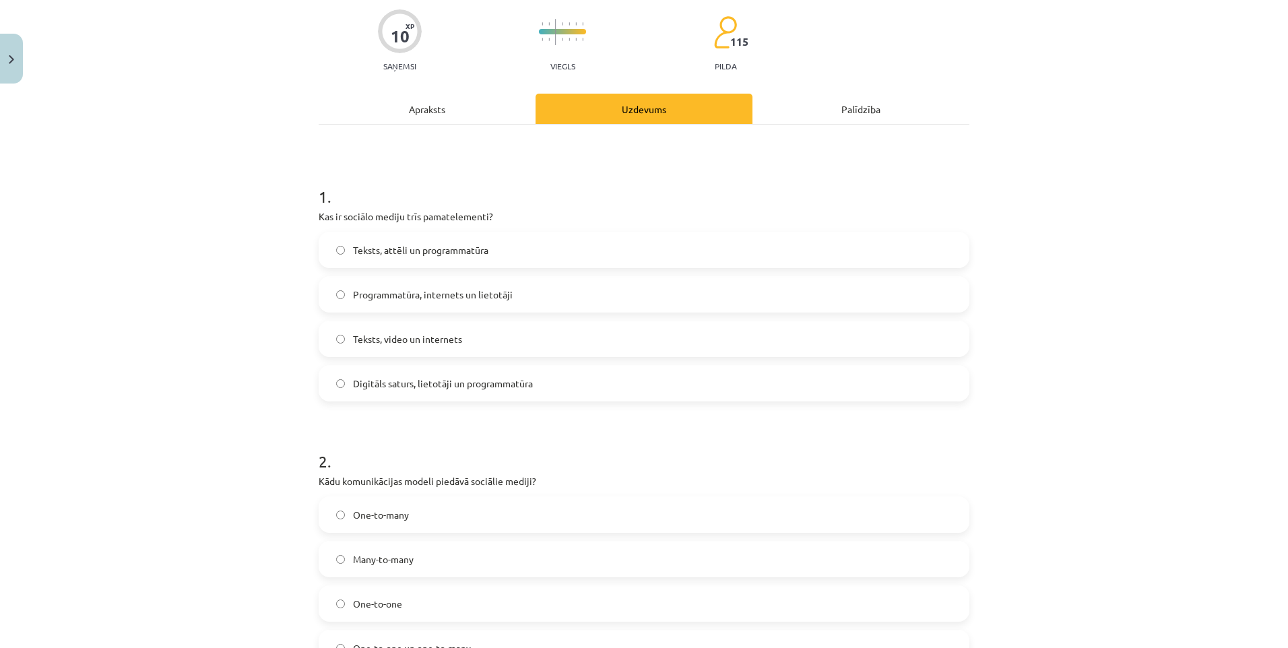
scroll to position [101, 0]
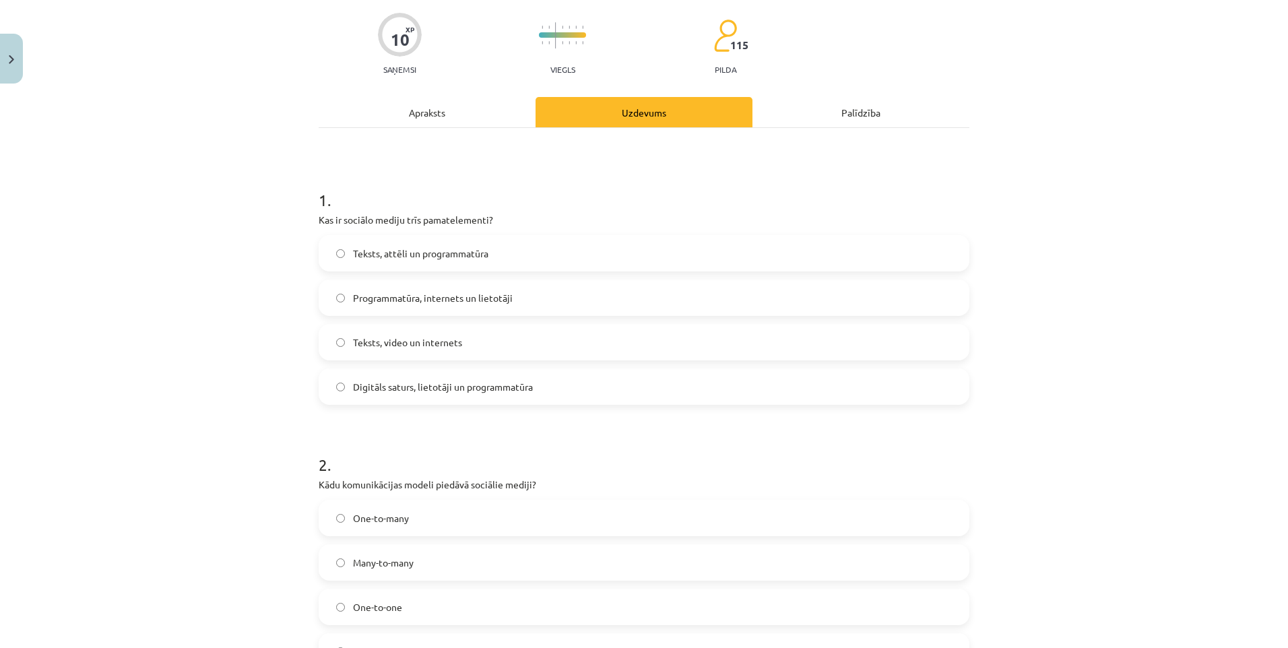
click at [413, 108] on div "Apraksts" at bounding box center [427, 112] width 217 height 30
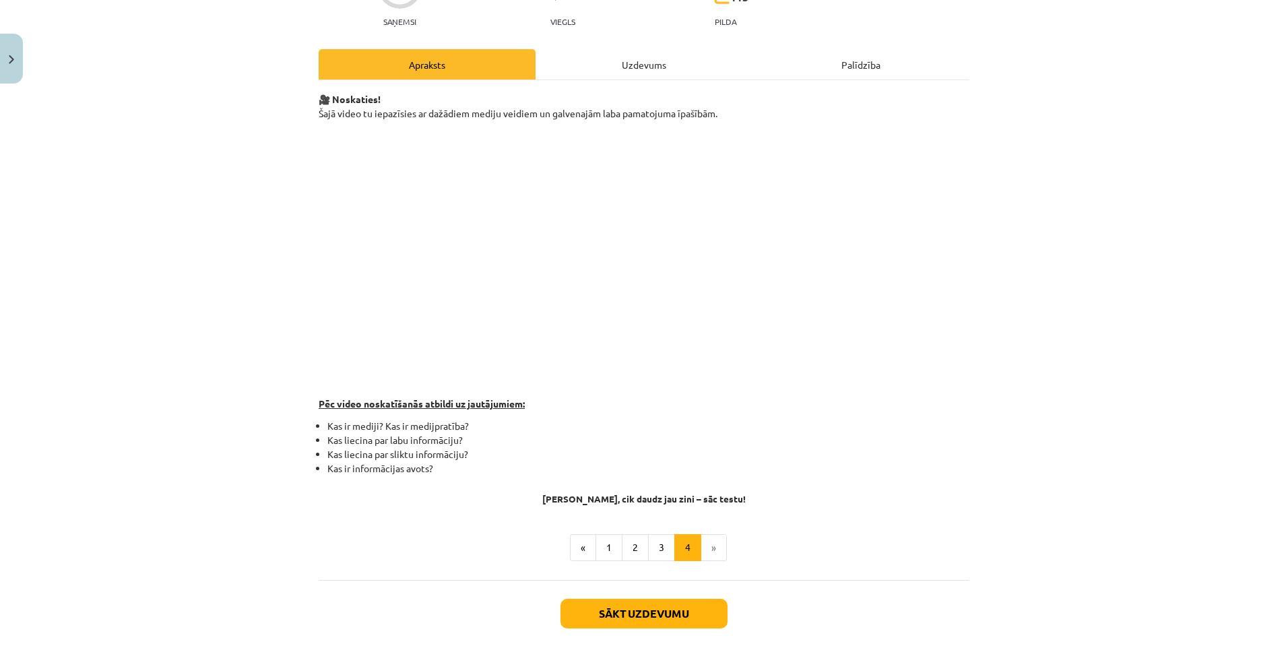
scroll to position [218, 0]
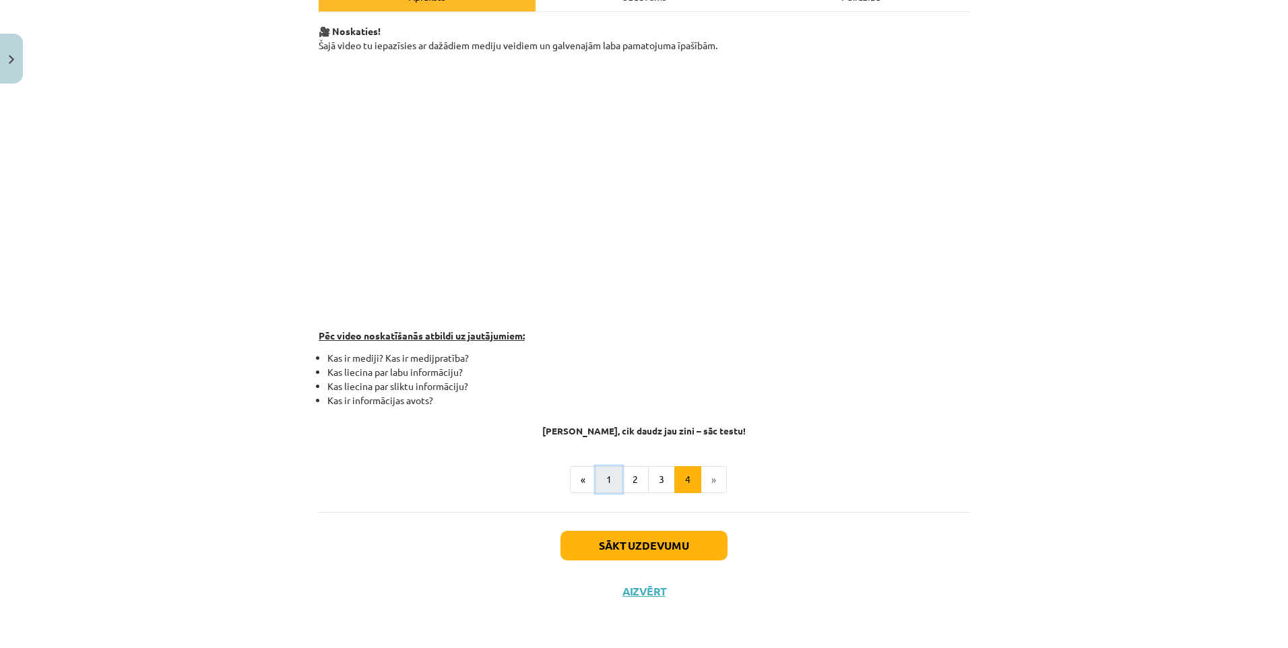
click at [604, 481] on button "1" at bounding box center [609, 479] width 27 height 27
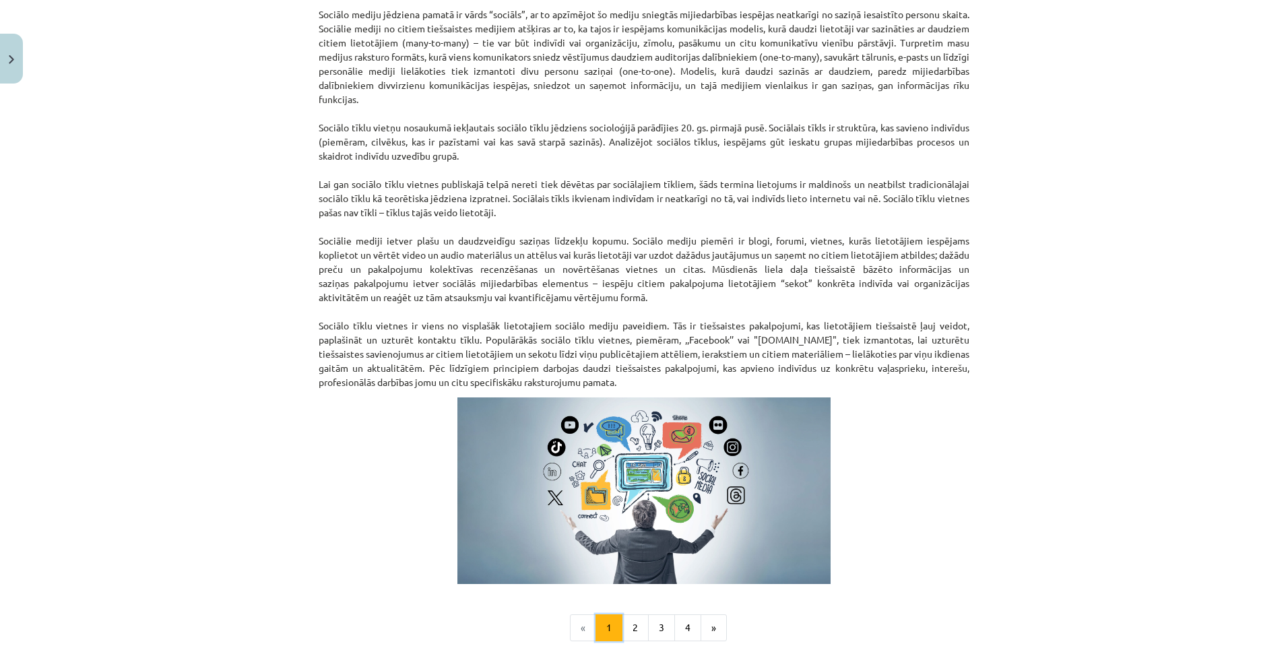
scroll to position [741, 0]
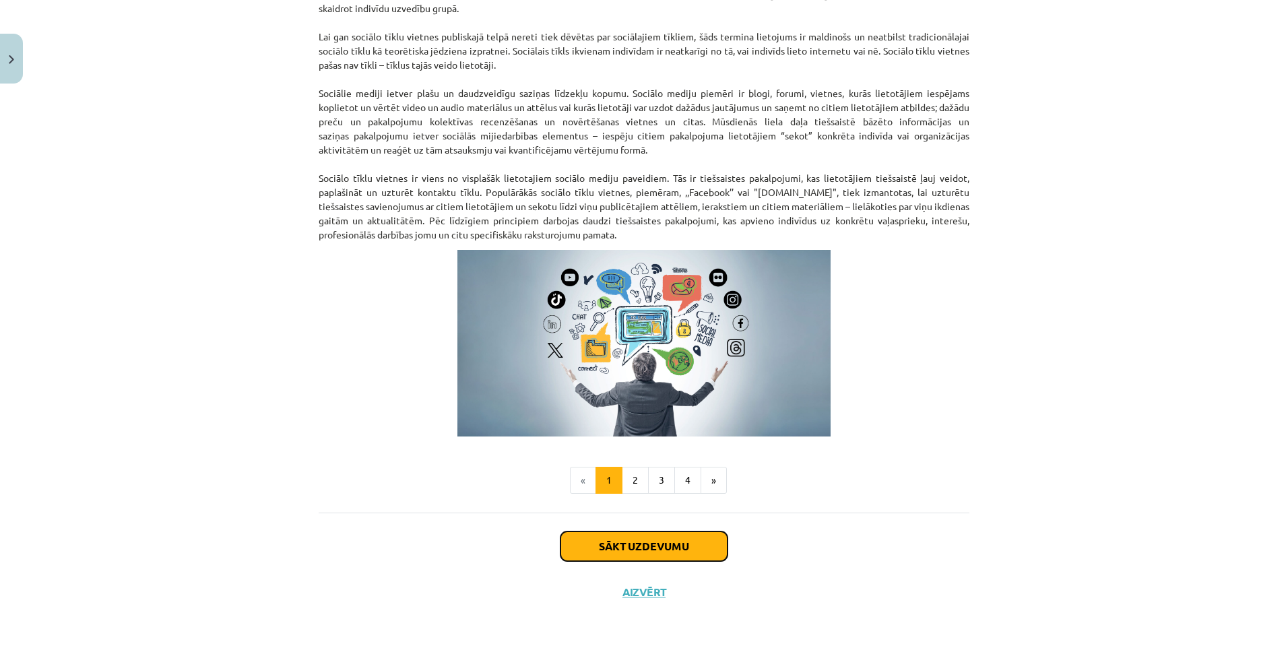
click at [642, 540] on button "Sākt uzdevumu" at bounding box center [644, 547] width 167 height 30
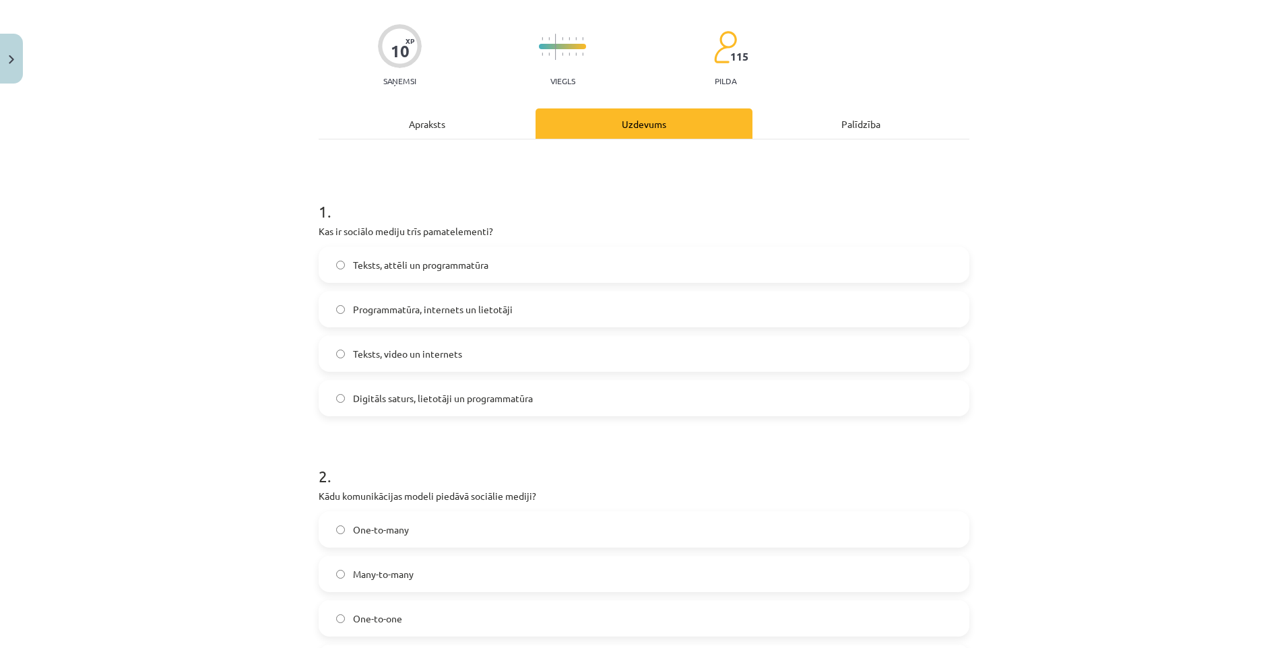
scroll to position [34, 0]
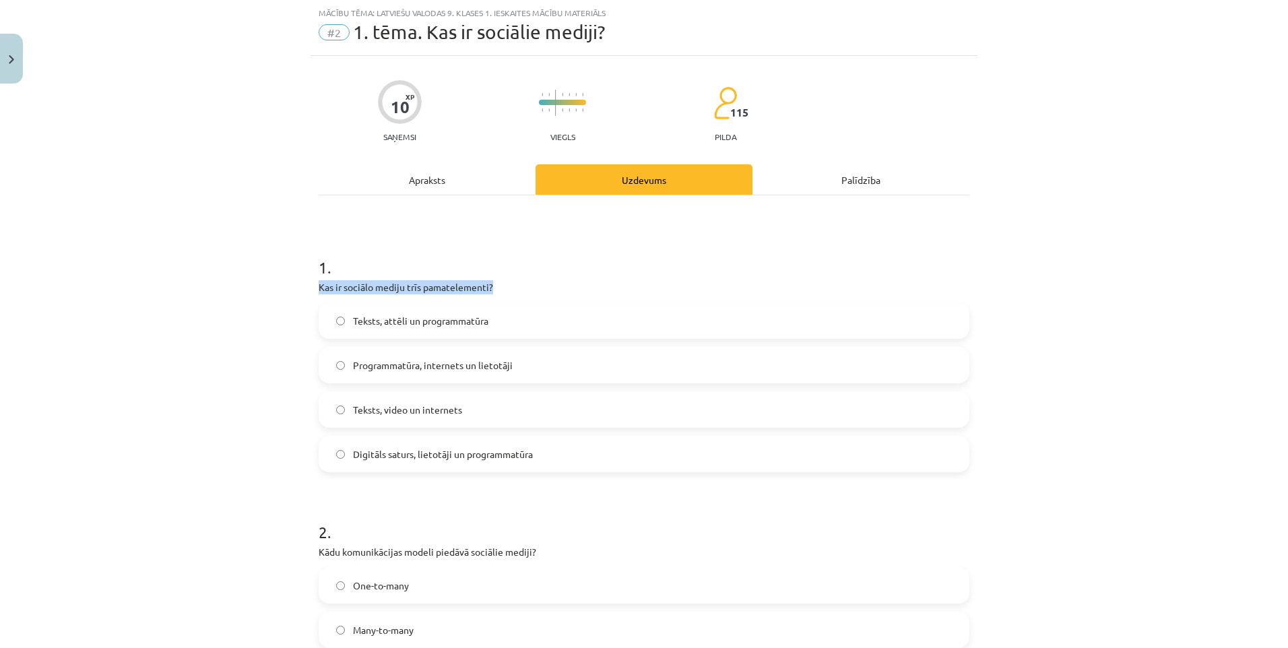
drag, startPoint x: 311, startPoint y: 285, endPoint x: 491, endPoint y: 292, distance: 180.0
drag, startPoint x: 491, startPoint y: 292, endPoint x: 459, endPoint y: 286, distance: 32.2
copy p "Kas ir sociālo mediju trīs pamatelementi?"
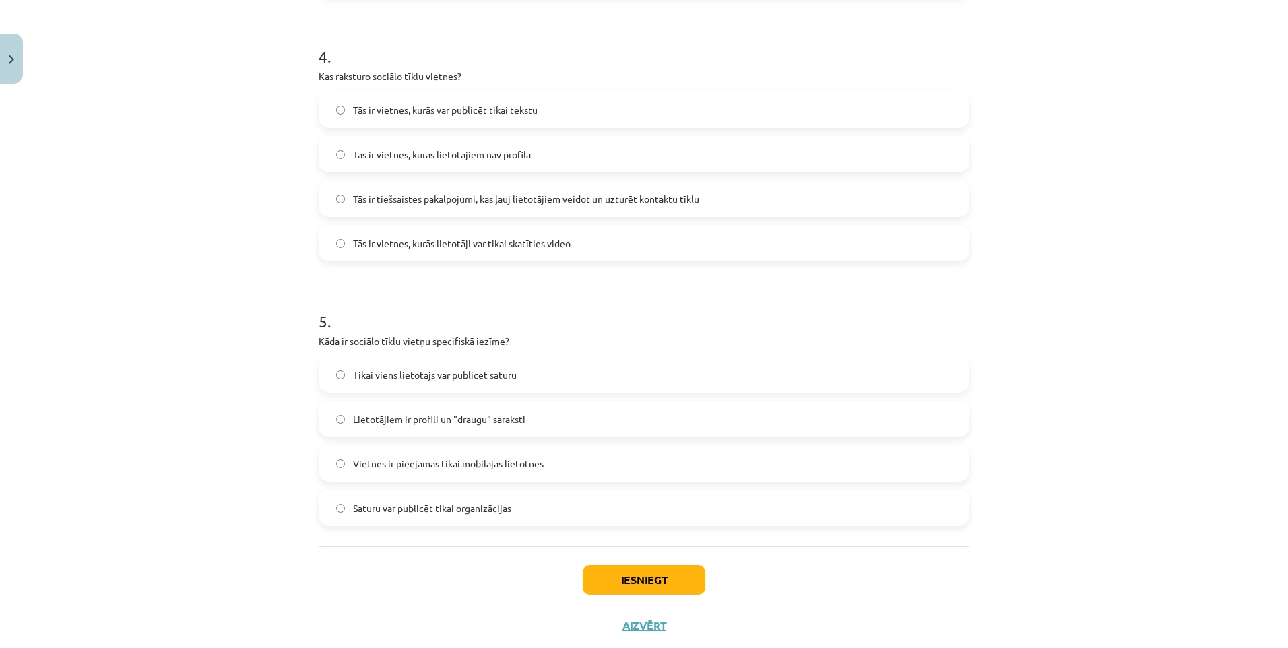
scroll to position [1073, 0]
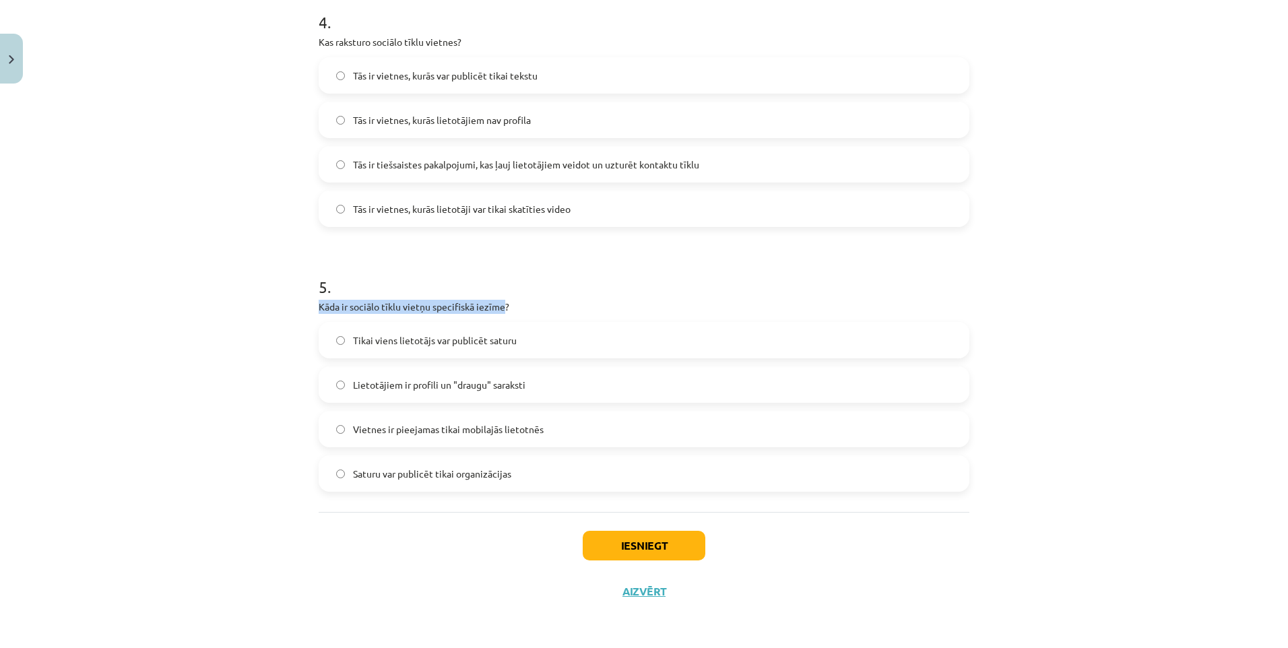
drag, startPoint x: 313, startPoint y: 307, endPoint x: 497, endPoint y: 305, distance: 184.6
drag, startPoint x: 497, startPoint y: 305, endPoint x: 482, endPoint y: 307, distance: 15.6
copy p "Kāda ir sociālo tīklu vietņu specifiskā iezīme"
click at [636, 548] on button "Iesniegt" at bounding box center [644, 546] width 123 height 30
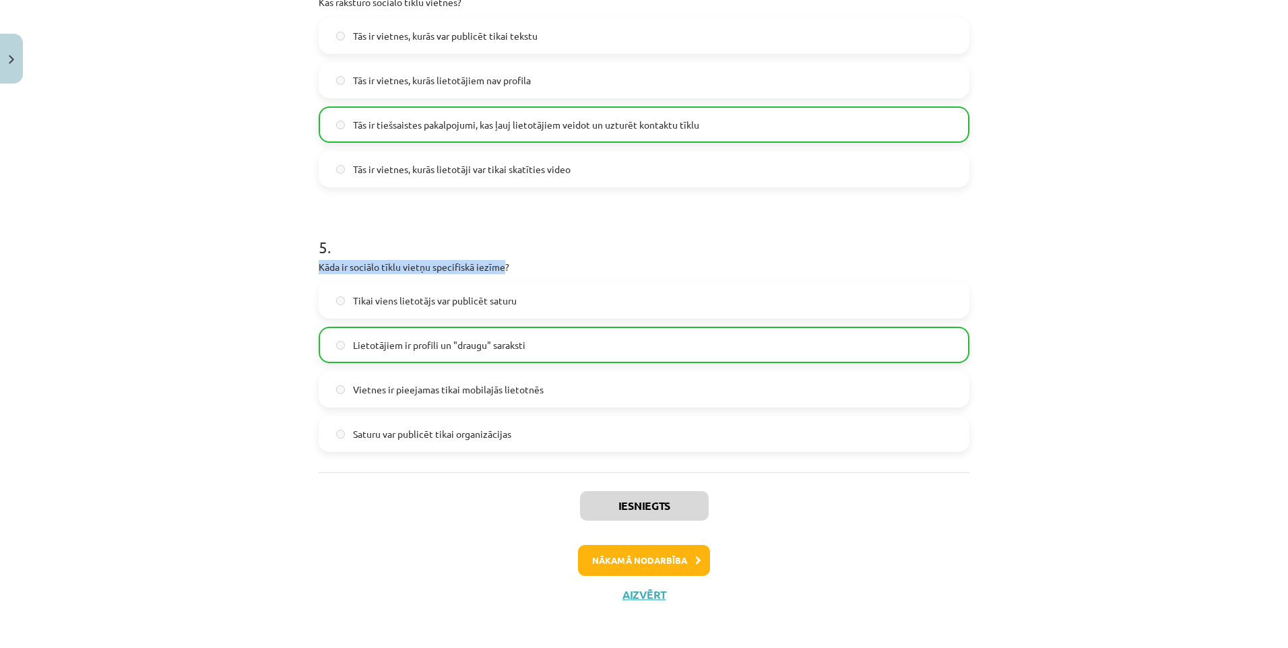
scroll to position [1116, 0]
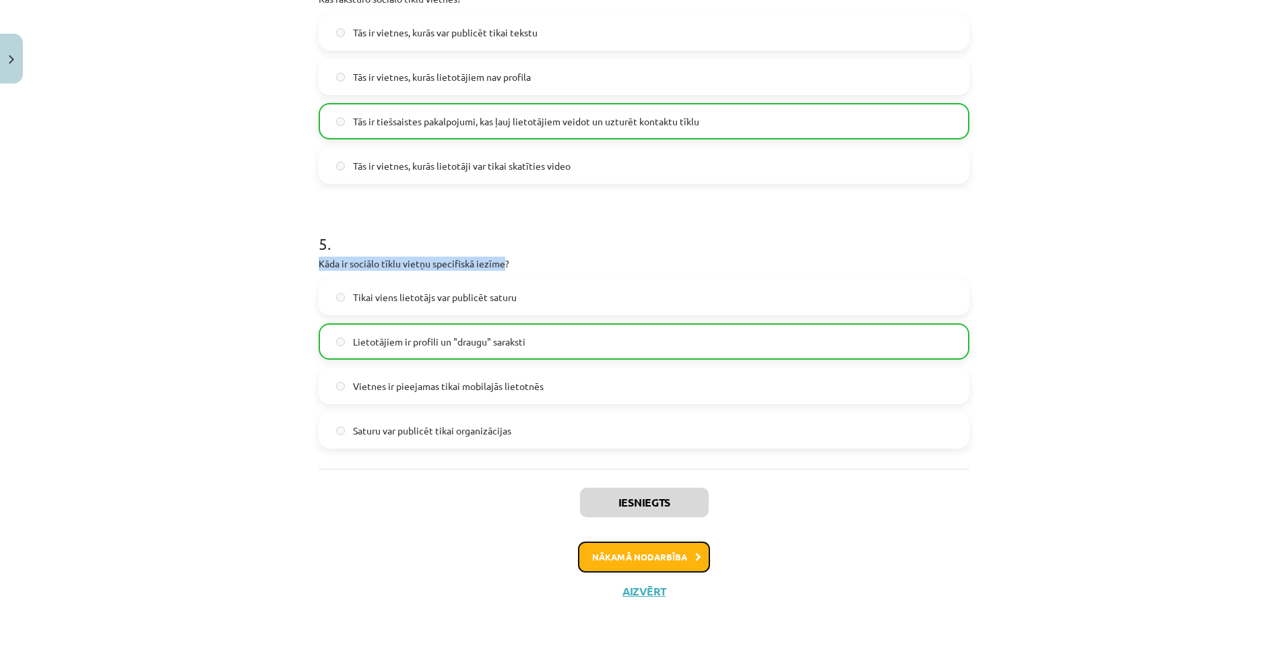
click at [637, 553] on button "Nākamā nodarbība" at bounding box center [644, 557] width 132 height 31
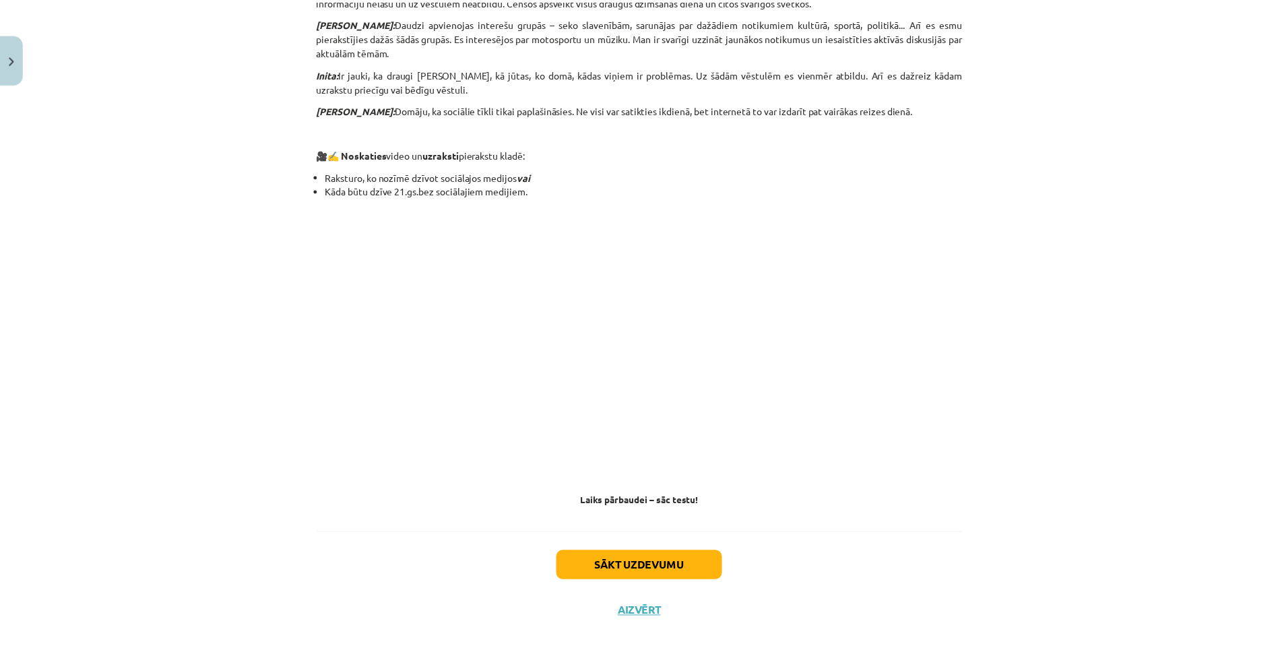
scroll to position [1071, 0]
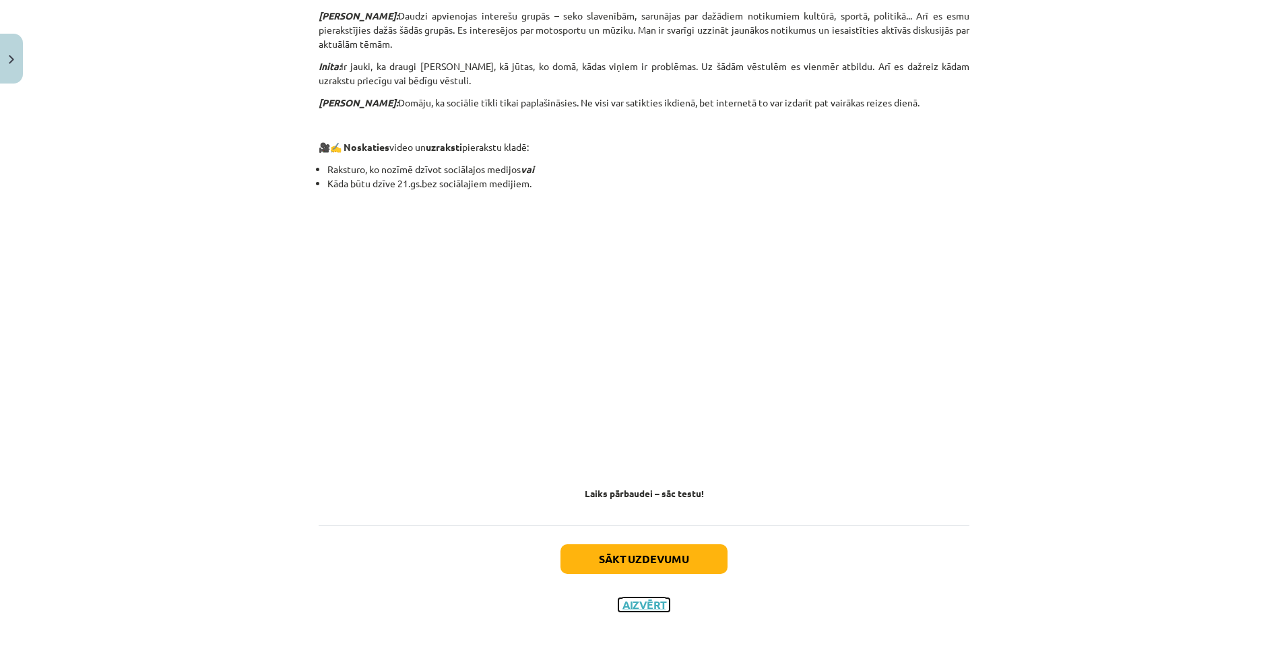
click at [638, 598] on button "Aizvērt" at bounding box center [643, 604] width 51 height 13
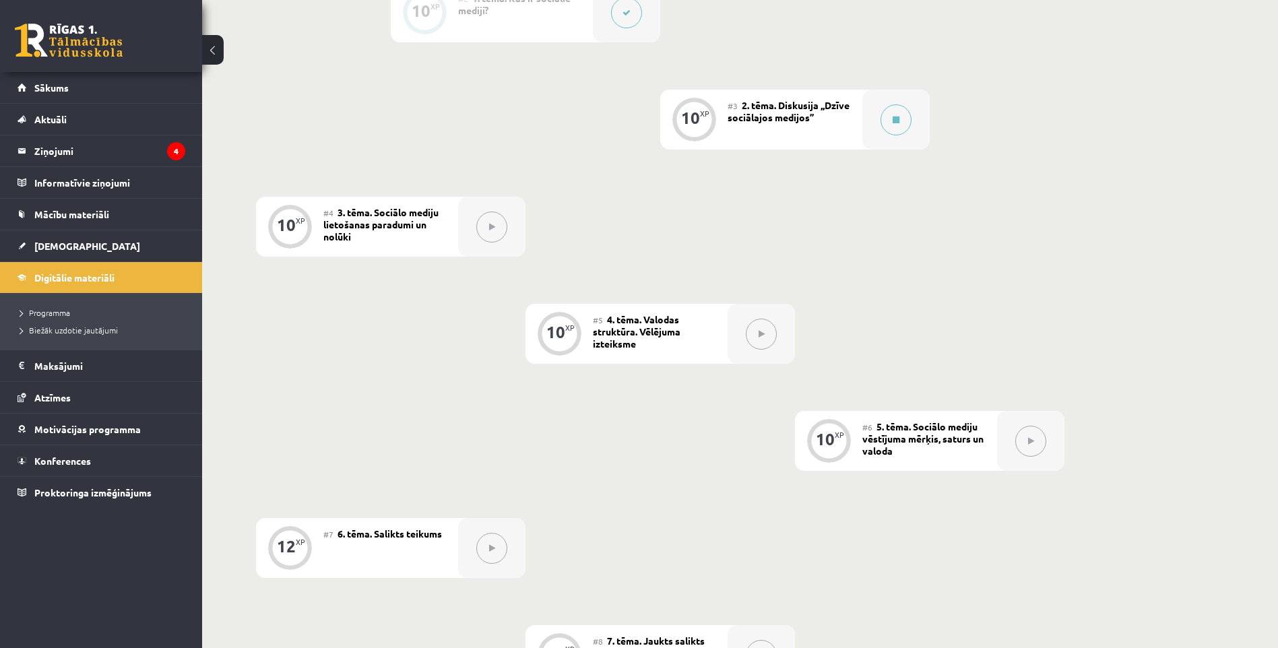
scroll to position [476, 0]
